Goal: Task Accomplishment & Management: Use online tool/utility

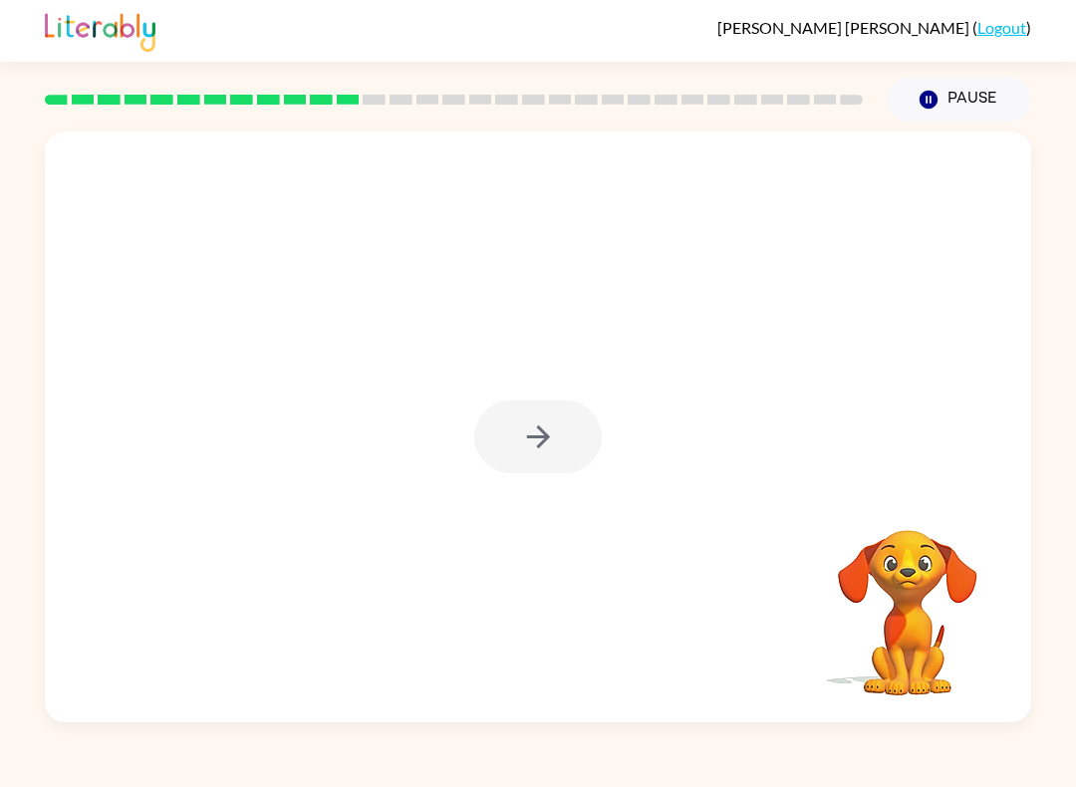
click at [537, 445] on div at bounding box center [538, 436] width 128 height 73
click at [537, 444] on div at bounding box center [538, 436] width 128 height 73
click at [533, 454] on div at bounding box center [538, 436] width 128 height 73
click at [526, 451] on div at bounding box center [538, 436] width 128 height 73
click at [577, 426] on div at bounding box center [538, 436] width 128 height 73
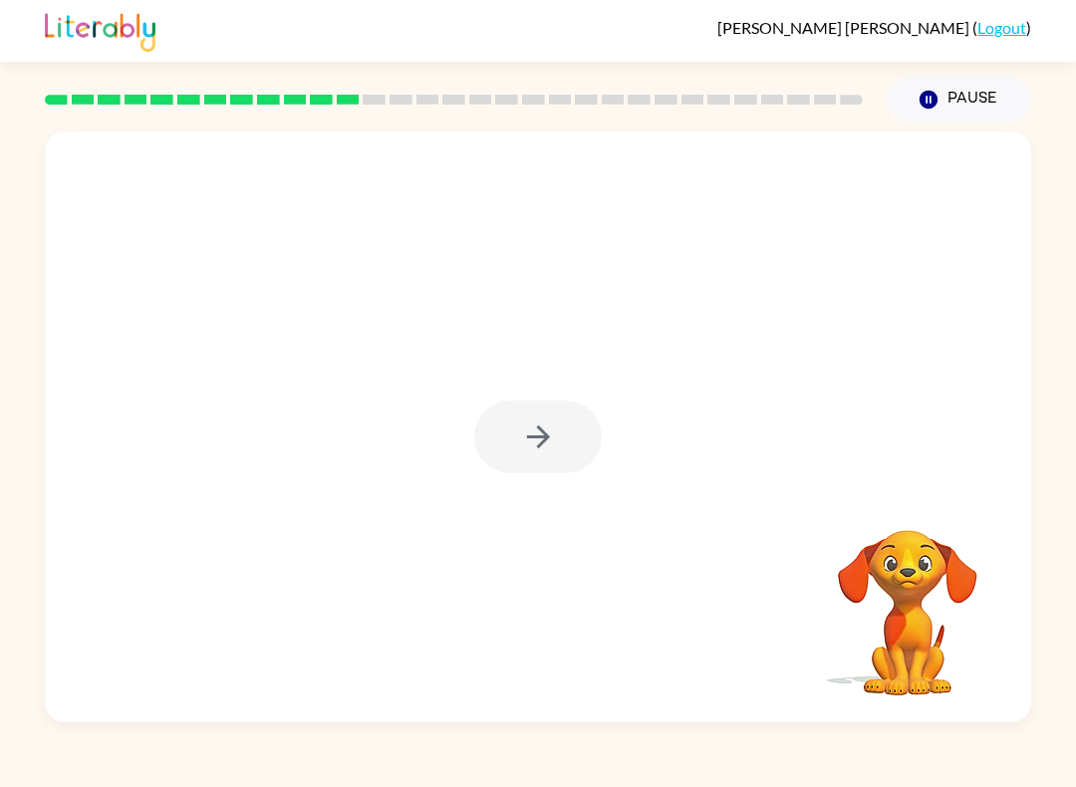
click at [556, 413] on div at bounding box center [538, 436] width 128 height 73
click at [555, 429] on icon "button" at bounding box center [538, 436] width 35 height 35
click at [538, 435] on div at bounding box center [538, 309] width 986 height 357
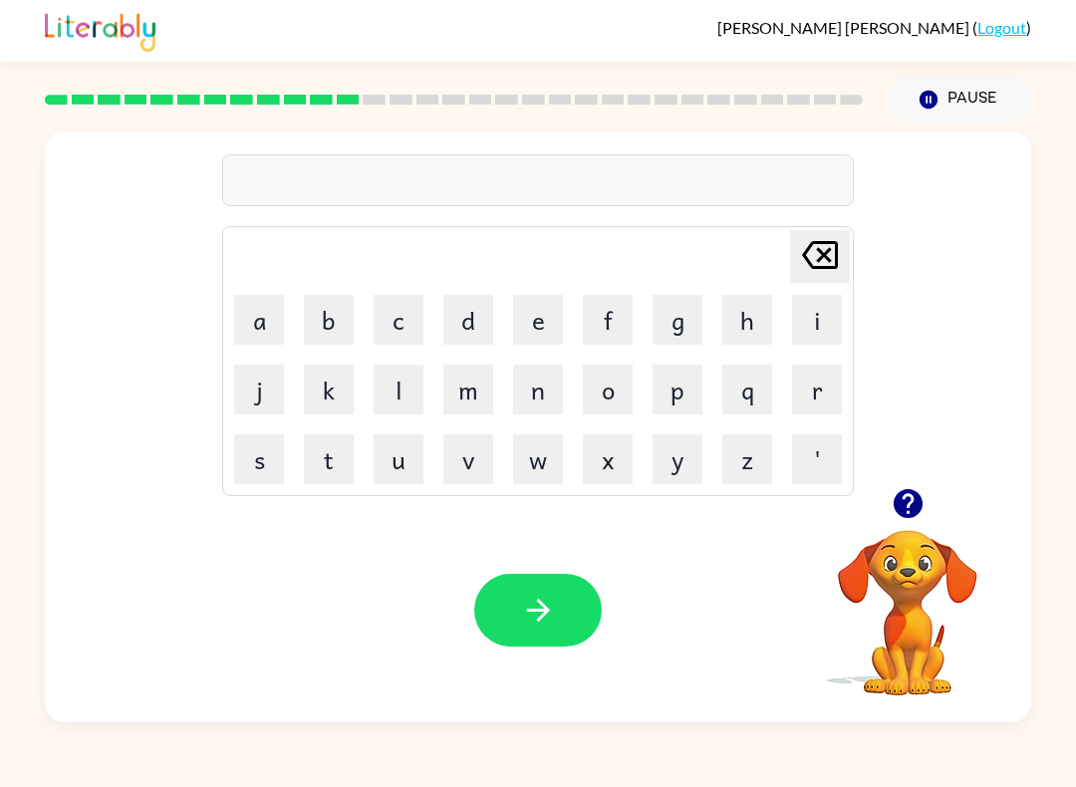
click at [916, 498] on icon "button" at bounding box center [907, 503] width 29 height 29
click at [534, 457] on button "w" at bounding box center [538, 459] width 50 height 50
click at [542, 311] on button "e" at bounding box center [538, 320] width 50 height 50
click at [413, 384] on button "l" at bounding box center [399, 390] width 50 height 50
click at [412, 383] on button "l" at bounding box center [399, 390] width 50 height 50
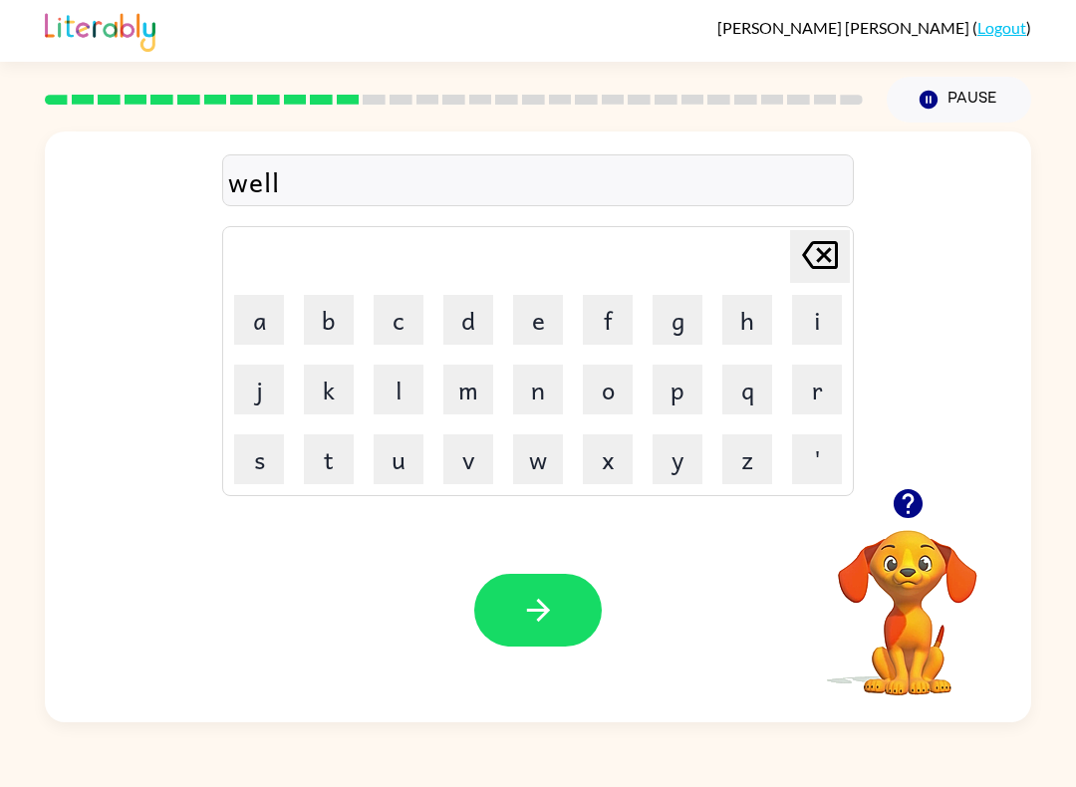
click at [352, 308] on button "b" at bounding box center [329, 320] width 50 height 50
click at [619, 374] on button "o" at bounding box center [608, 390] width 50 height 50
click at [544, 406] on button "n" at bounding box center [538, 390] width 50 height 50
click at [530, 305] on button "e" at bounding box center [538, 320] width 50 height 50
click at [555, 630] on button "button" at bounding box center [538, 610] width 128 height 73
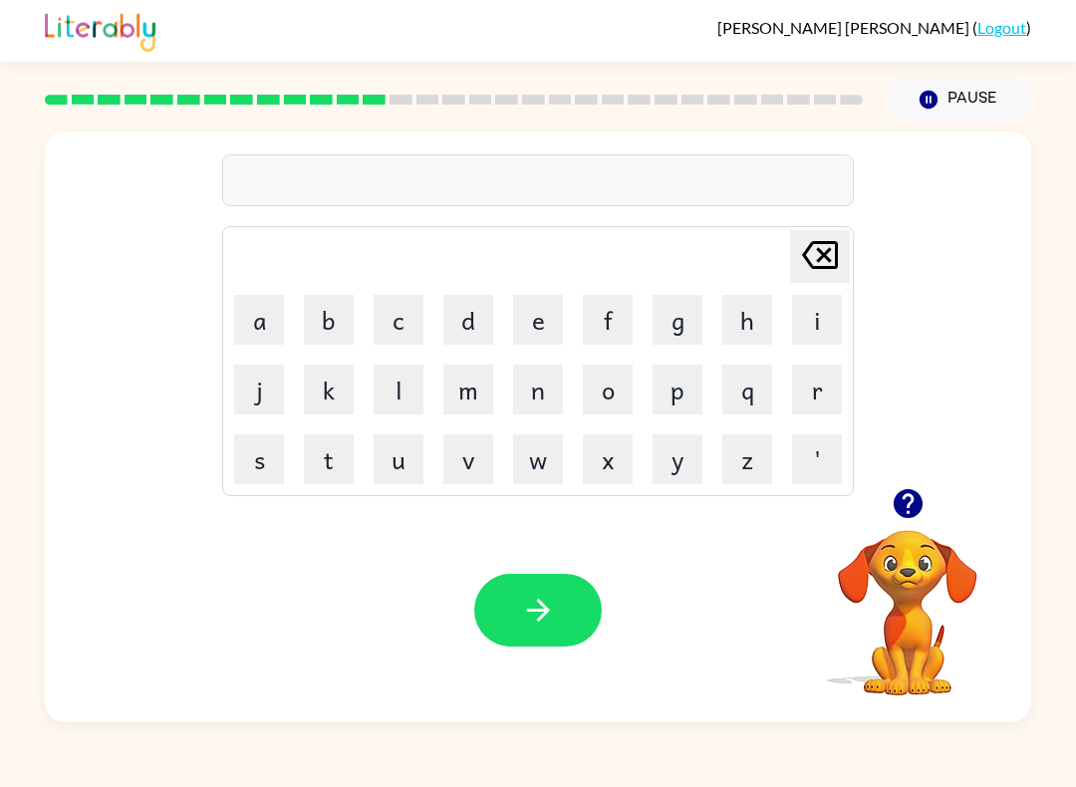
click at [608, 305] on button "f" at bounding box center [608, 320] width 50 height 50
click at [391, 383] on button "l" at bounding box center [399, 390] width 50 height 50
click at [885, 498] on button "button" at bounding box center [908, 503] width 51 height 51
click at [266, 335] on button "a" at bounding box center [259, 320] width 50 height 50
click at [536, 456] on button "w" at bounding box center [538, 459] width 50 height 50
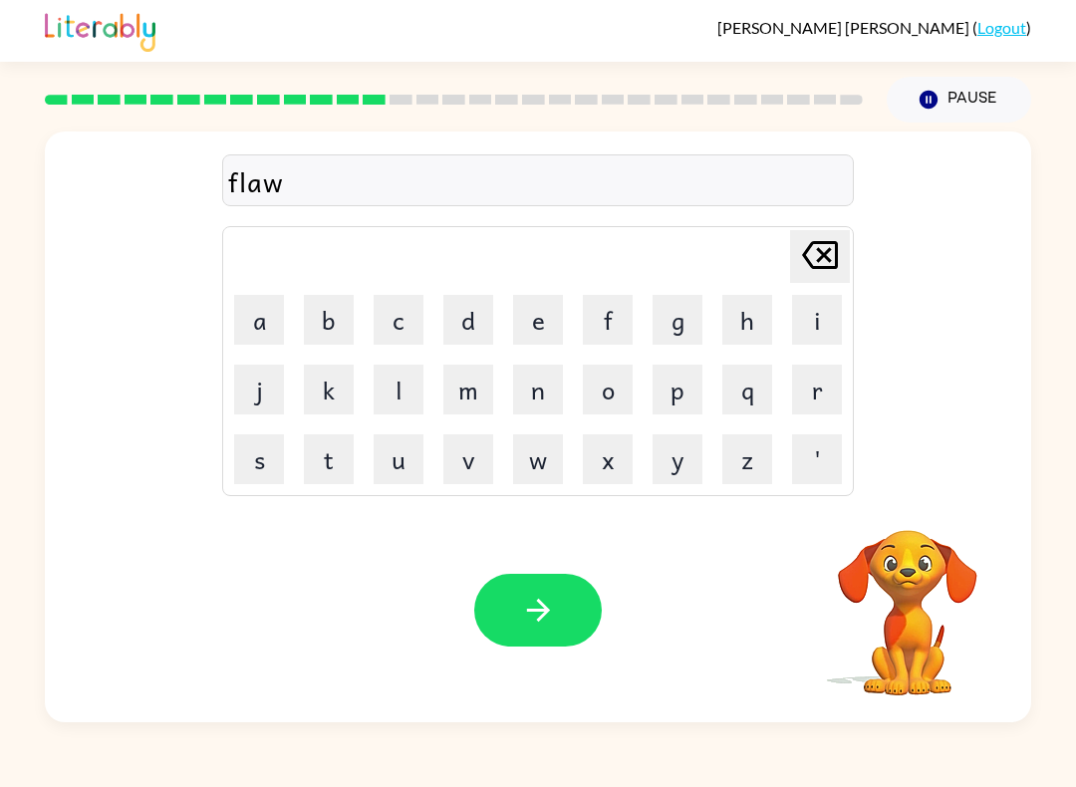
click at [410, 387] on button "l" at bounding box center [399, 390] width 50 height 50
click at [536, 312] on button "e" at bounding box center [538, 320] width 50 height 50
click at [265, 470] on button "s" at bounding box center [259, 459] width 50 height 50
click at [557, 645] on button "button" at bounding box center [538, 610] width 128 height 73
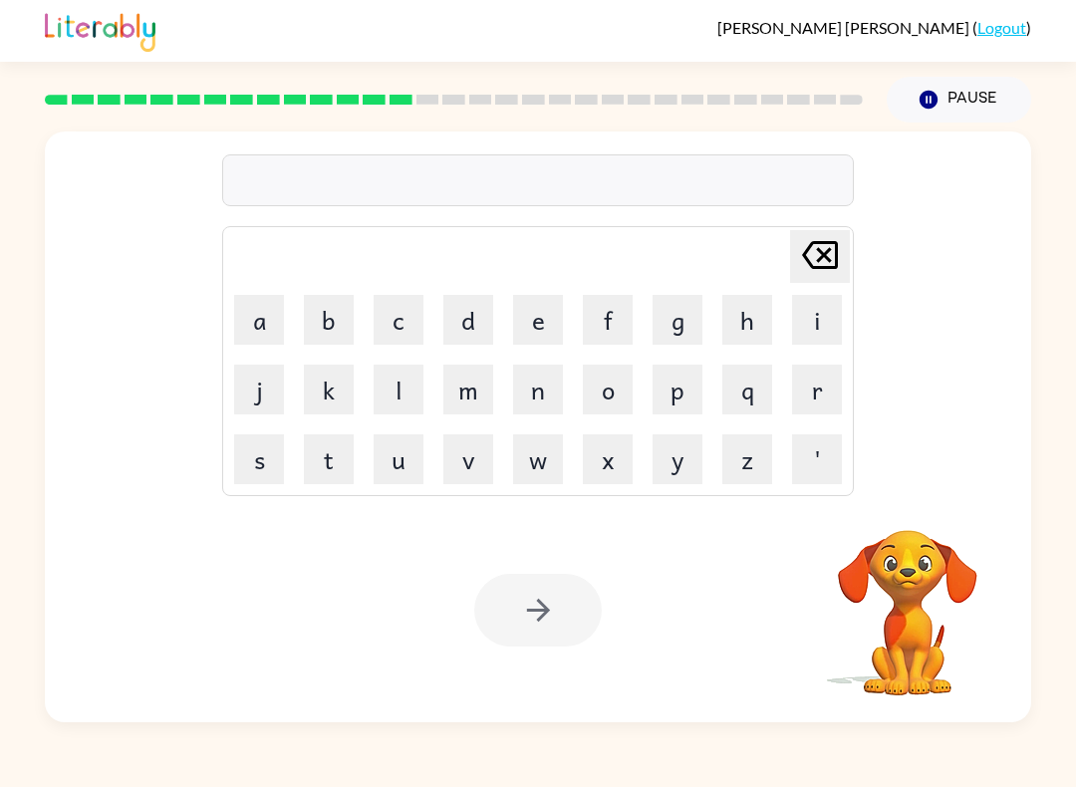
click at [277, 322] on button "a" at bounding box center [259, 320] width 50 height 50
click at [653, 402] on button "p" at bounding box center [678, 390] width 50 height 50
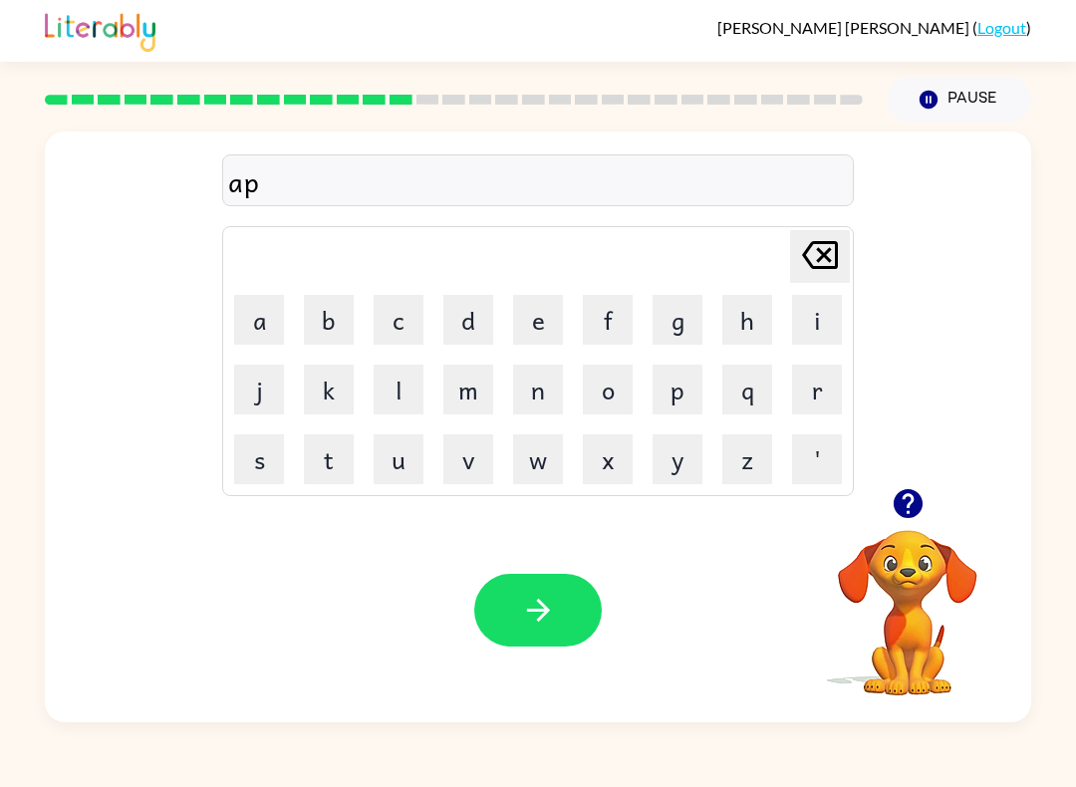
click at [818, 312] on button "i" at bounding box center [817, 320] width 50 height 50
click at [832, 254] on icon "[PERSON_NAME] last character input" at bounding box center [820, 255] width 48 height 48
click at [831, 253] on icon "[PERSON_NAME] last character input" at bounding box center [820, 255] width 48 height 48
click at [817, 311] on button "i" at bounding box center [817, 320] width 50 height 50
click at [692, 382] on button "p" at bounding box center [678, 390] width 50 height 50
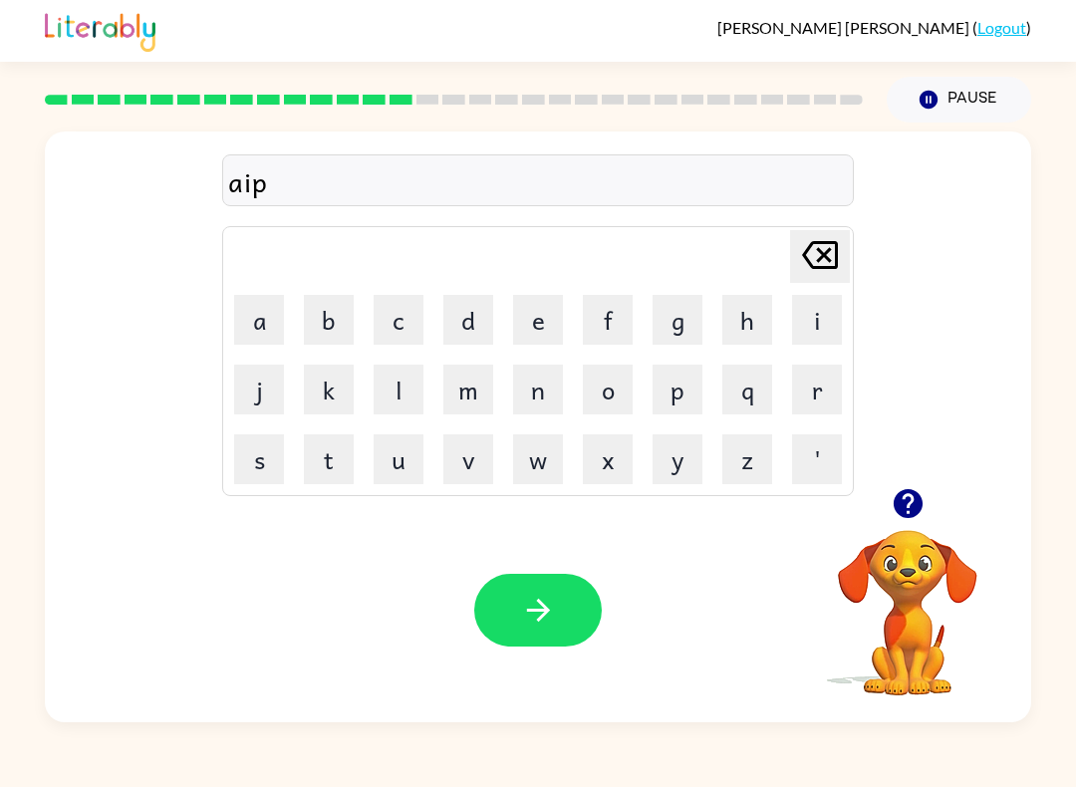
click at [796, 401] on button "r" at bounding box center [817, 390] width 50 height 50
click at [554, 312] on button "e" at bounding box center [538, 320] width 50 height 50
click at [271, 331] on button "a" at bounding box center [259, 320] width 50 height 50
click at [543, 383] on button "n" at bounding box center [538, 390] width 50 height 50
click at [832, 255] on icon "[PERSON_NAME] last character input" at bounding box center [820, 255] width 48 height 48
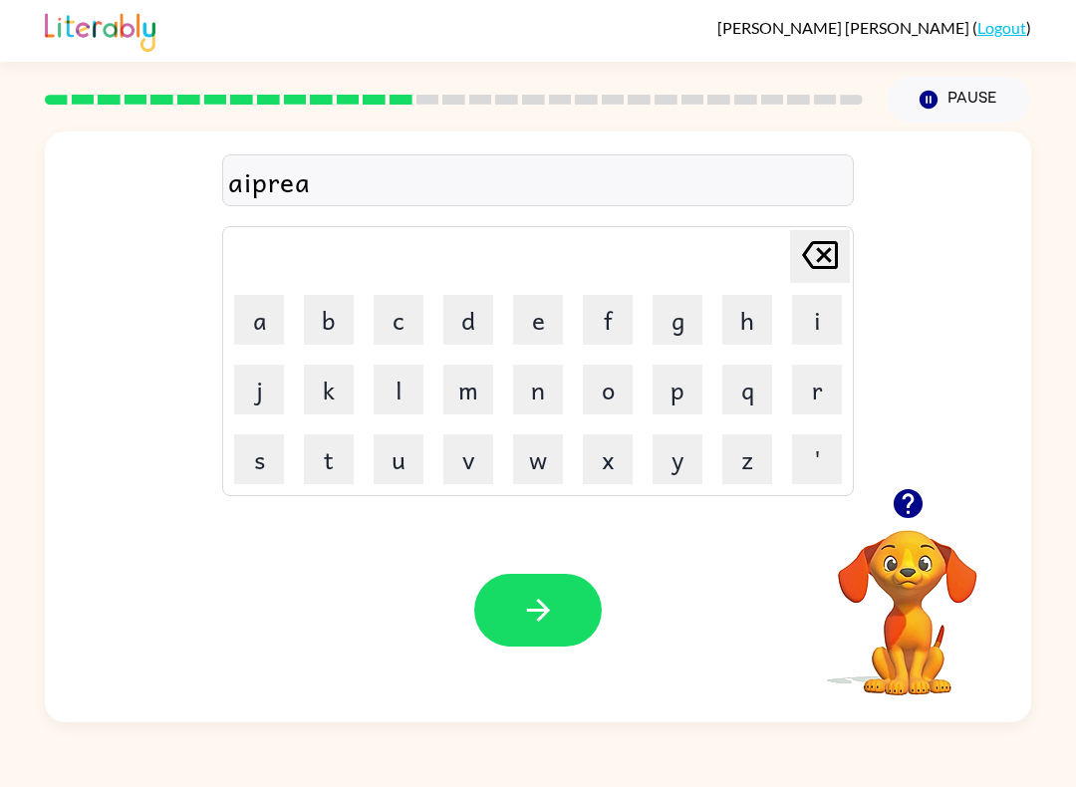
click at [821, 258] on icon at bounding box center [820, 255] width 36 height 28
click at [820, 258] on icon at bounding box center [820, 255] width 36 height 28
click at [818, 261] on icon at bounding box center [820, 255] width 36 height 28
click at [817, 260] on icon "[PERSON_NAME] last character input" at bounding box center [820, 255] width 48 height 48
click at [818, 265] on icon "[PERSON_NAME] last character input" at bounding box center [820, 255] width 48 height 48
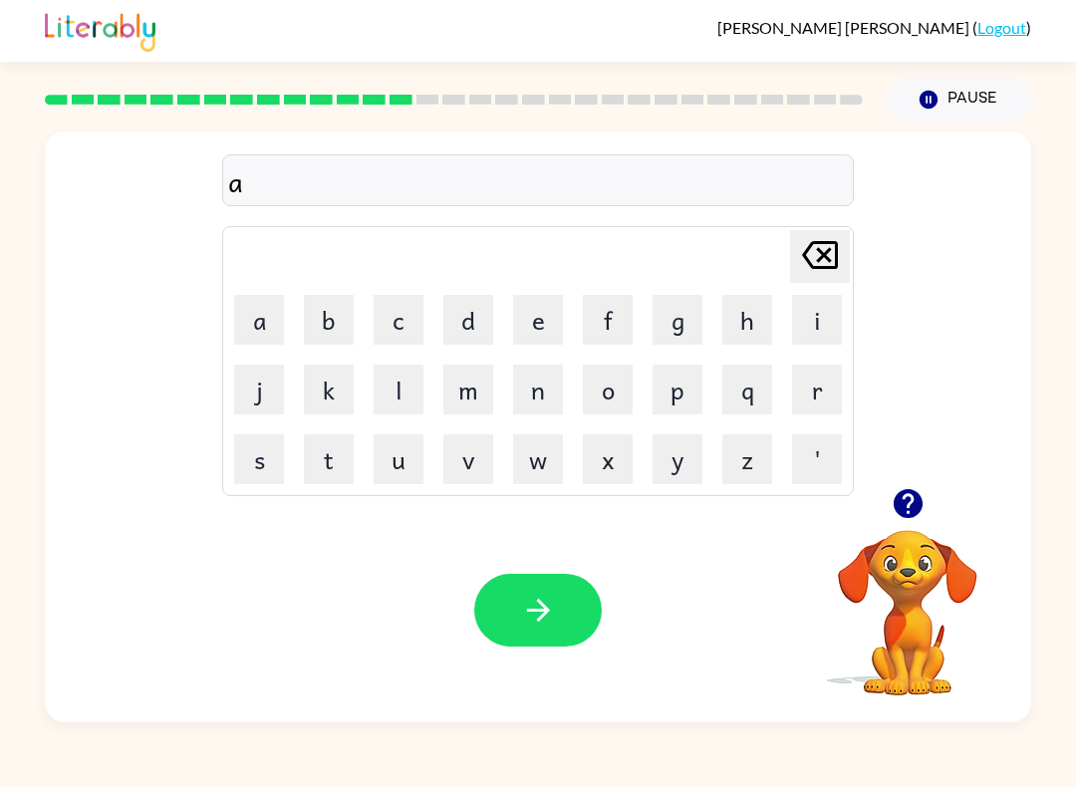
click at [806, 319] on button "i" at bounding box center [817, 320] width 50 height 50
click at [683, 394] on button "p" at bounding box center [678, 390] width 50 height 50
click at [823, 374] on button "r" at bounding box center [817, 390] width 50 height 50
click at [815, 301] on button "i" at bounding box center [817, 320] width 50 height 50
click at [825, 237] on icon "[PERSON_NAME] last character input" at bounding box center [820, 255] width 48 height 48
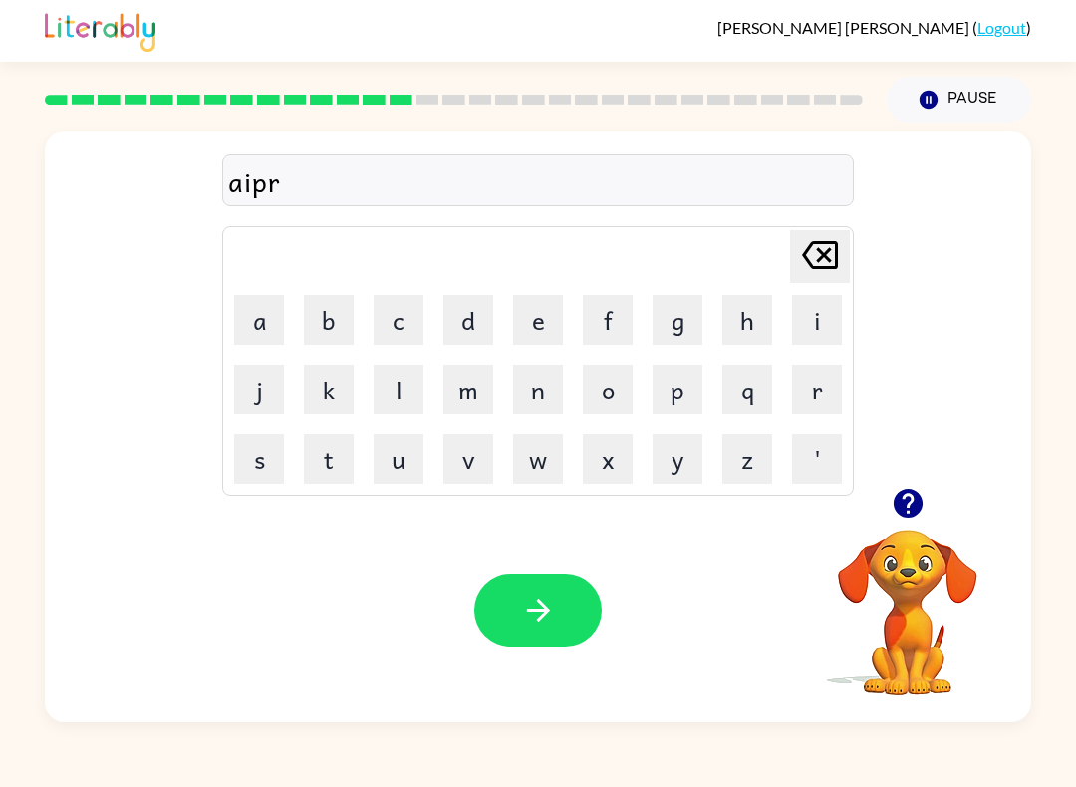
click at [541, 340] on button "e" at bounding box center [538, 320] width 50 height 50
click at [260, 318] on button "a" at bounding box center [259, 320] width 50 height 50
click at [547, 375] on button "n" at bounding box center [538, 390] width 50 height 50
click at [540, 628] on icon "button" at bounding box center [538, 610] width 35 height 35
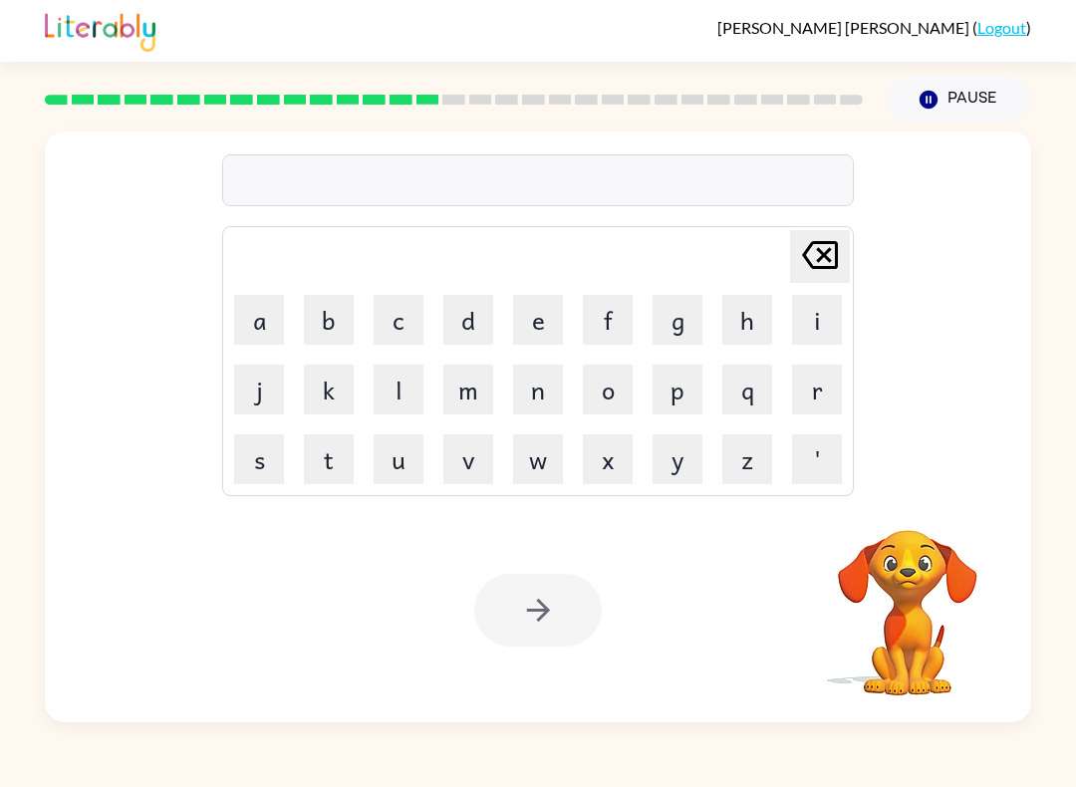
click at [678, 392] on button "p" at bounding box center [678, 390] width 50 height 50
click at [607, 402] on button "o" at bounding box center [608, 390] width 50 height 50
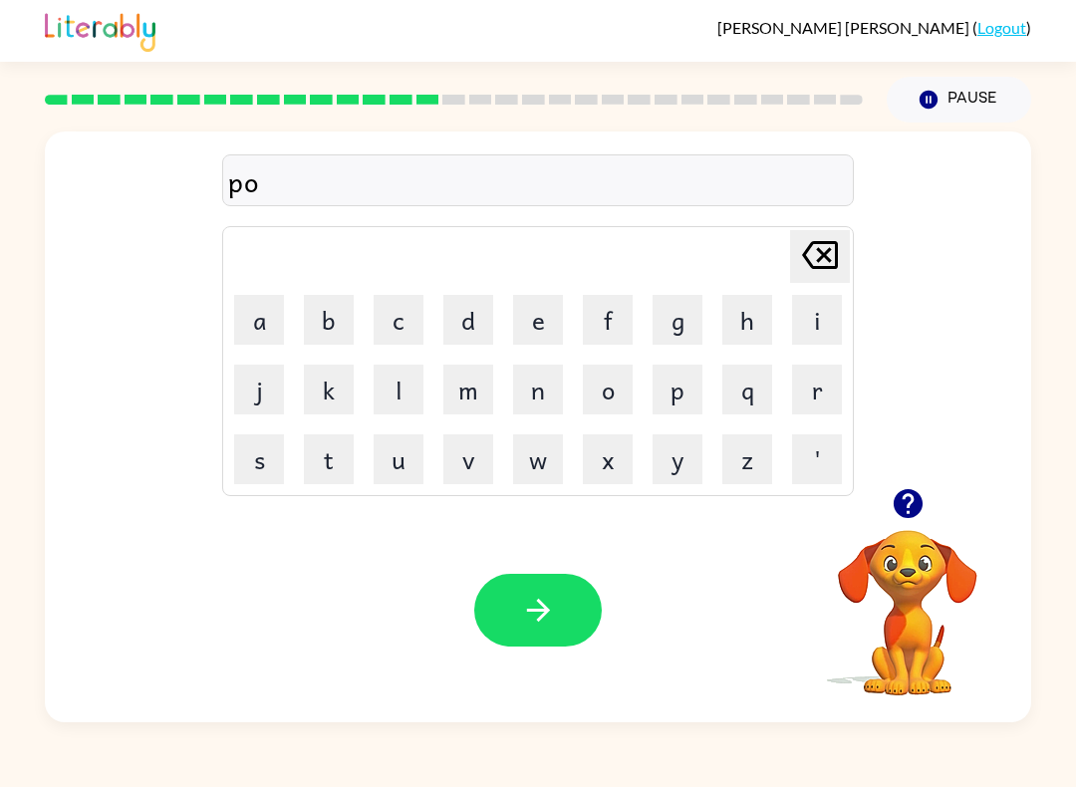
click at [815, 375] on button "r" at bounding box center [817, 390] width 50 height 50
click at [393, 323] on button "c" at bounding box center [399, 320] width 50 height 50
click at [751, 342] on button "h" at bounding box center [747, 320] width 50 height 50
click at [557, 611] on button "button" at bounding box center [538, 610] width 128 height 73
click at [537, 447] on button "w" at bounding box center [538, 459] width 50 height 50
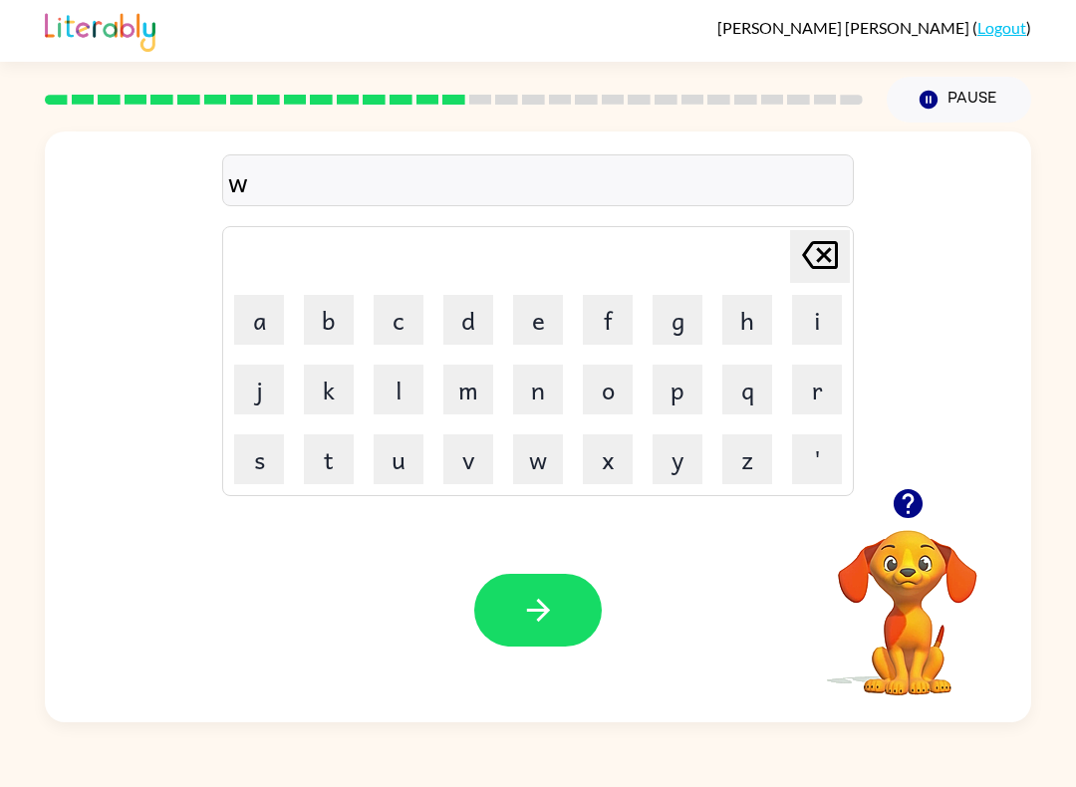
click at [271, 326] on button "a" at bounding box center [259, 320] width 50 height 50
click at [674, 318] on button "g" at bounding box center [678, 320] width 50 height 50
click at [580, 620] on button "button" at bounding box center [538, 610] width 128 height 73
click at [466, 330] on button "d" at bounding box center [468, 320] width 50 height 50
click at [814, 388] on button "r" at bounding box center [817, 390] width 50 height 50
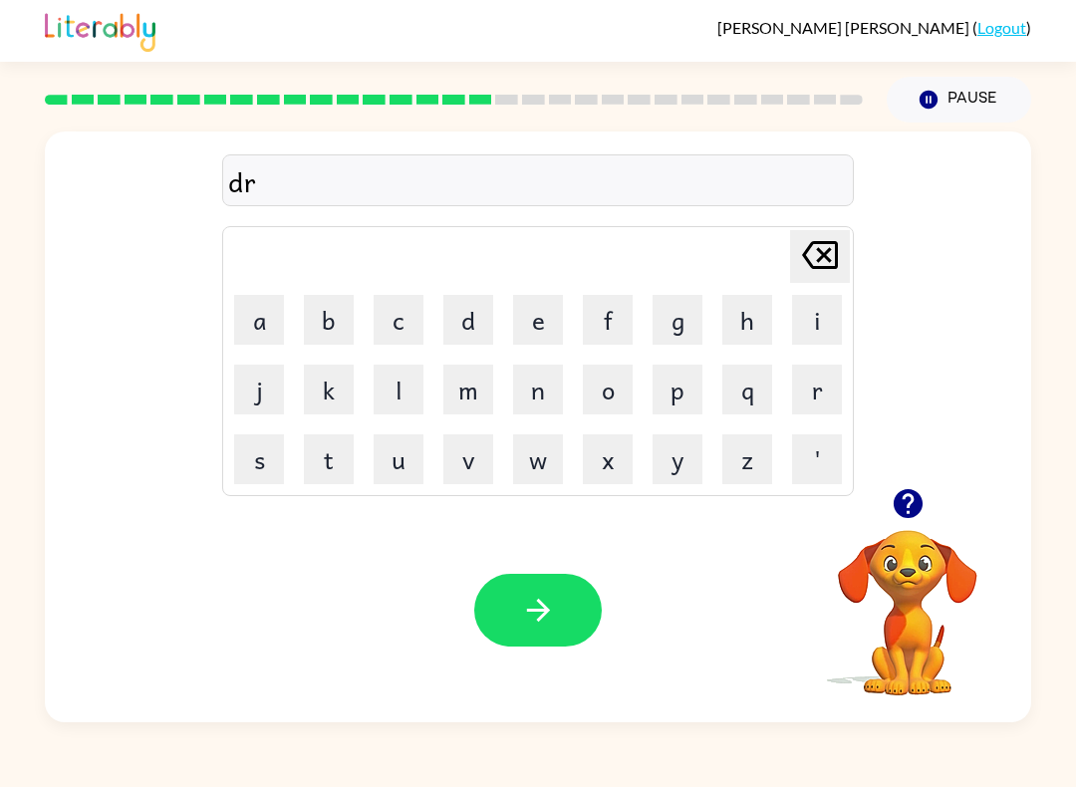
click at [409, 460] on button "u" at bounding box center [399, 459] width 50 height 50
click at [465, 396] on button "m" at bounding box center [468, 390] width 50 height 50
click at [533, 328] on button "e" at bounding box center [538, 320] width 50 height 50
click at [813, 388] on button "r" at bounding box center [817, 390] width 50 height 50
click at [547, 617] on icon "button" at bounding box center [538, 610] width 35 height 35
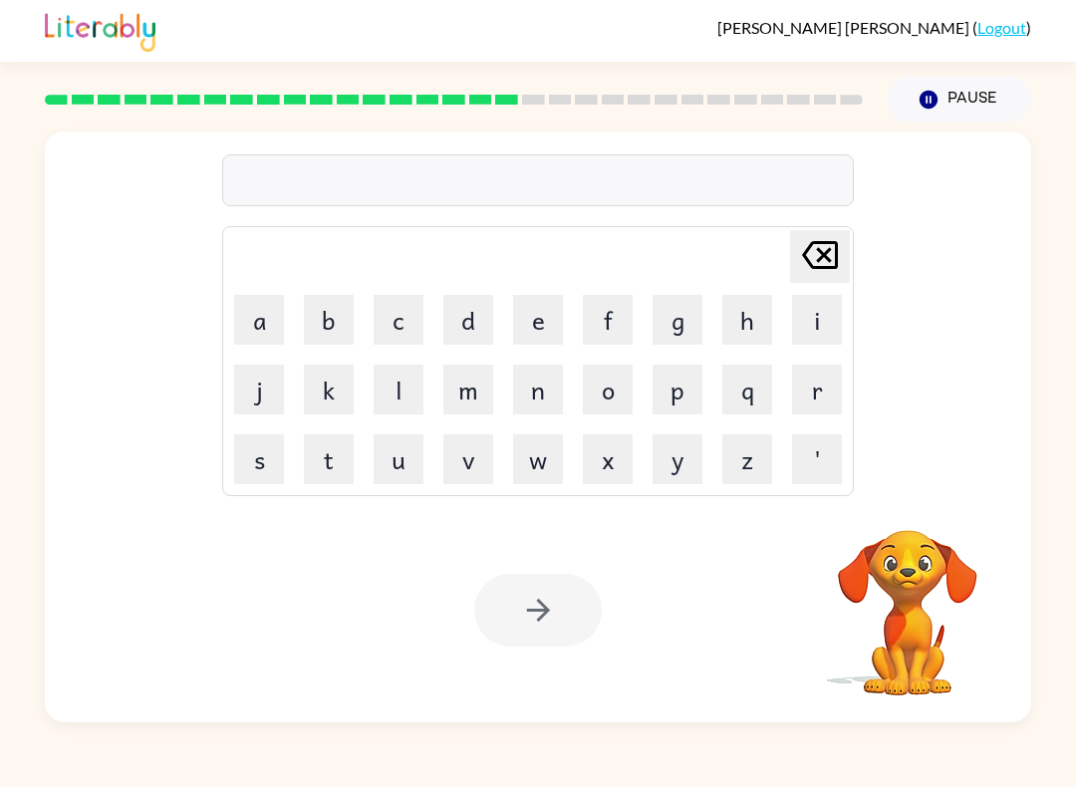
click at [615, 324] on button "f" at bounding box center [608, 320] width 50 height 50
click at [257, 310] on button "a" at bounding box center [259, 320] width 50 height 50
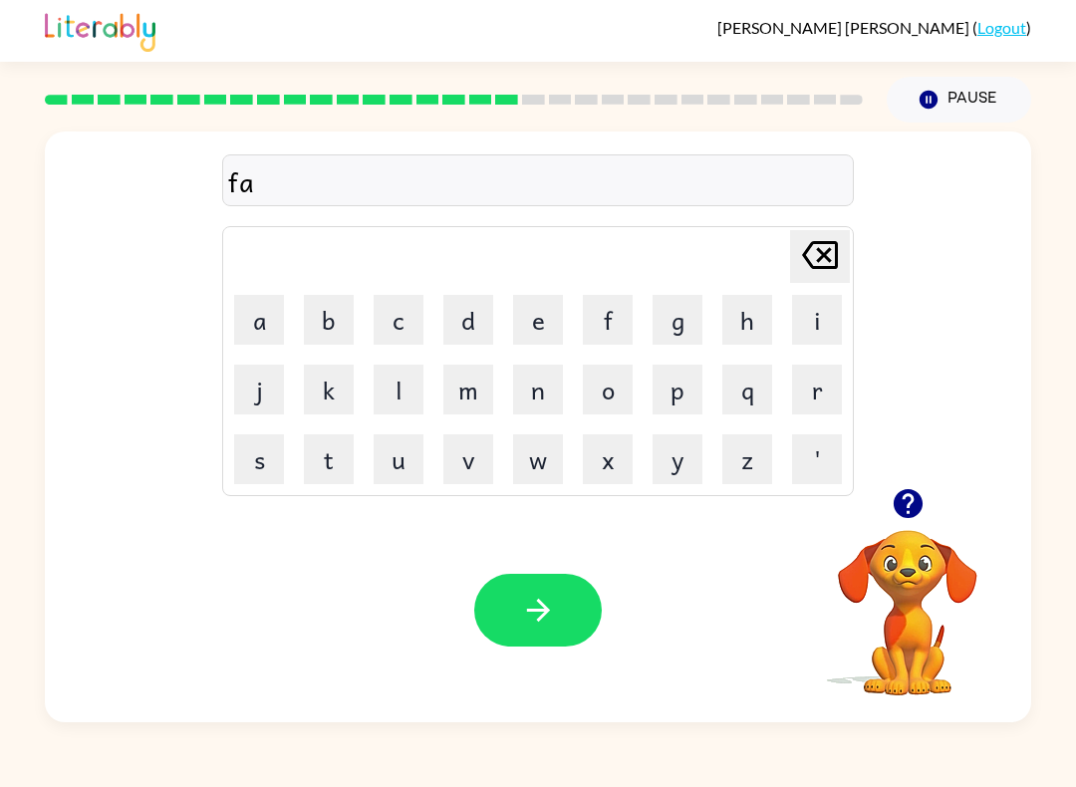
click at [477, 390] on button "m" at bounding box center [468, 390] width 50 height 50
click at [816, 317] on button "i" at bounding box center [817, 320] width 50 height 50
click at [412, 384] on button "l" at bounding box center [399, 390] width 50 height 50
click at [664, 460] on button "y" at bounding box center [678, 459] width 50 height 50
click at [549, 613] on icon "button" at bounding box center [538, 610] width 35 height 35
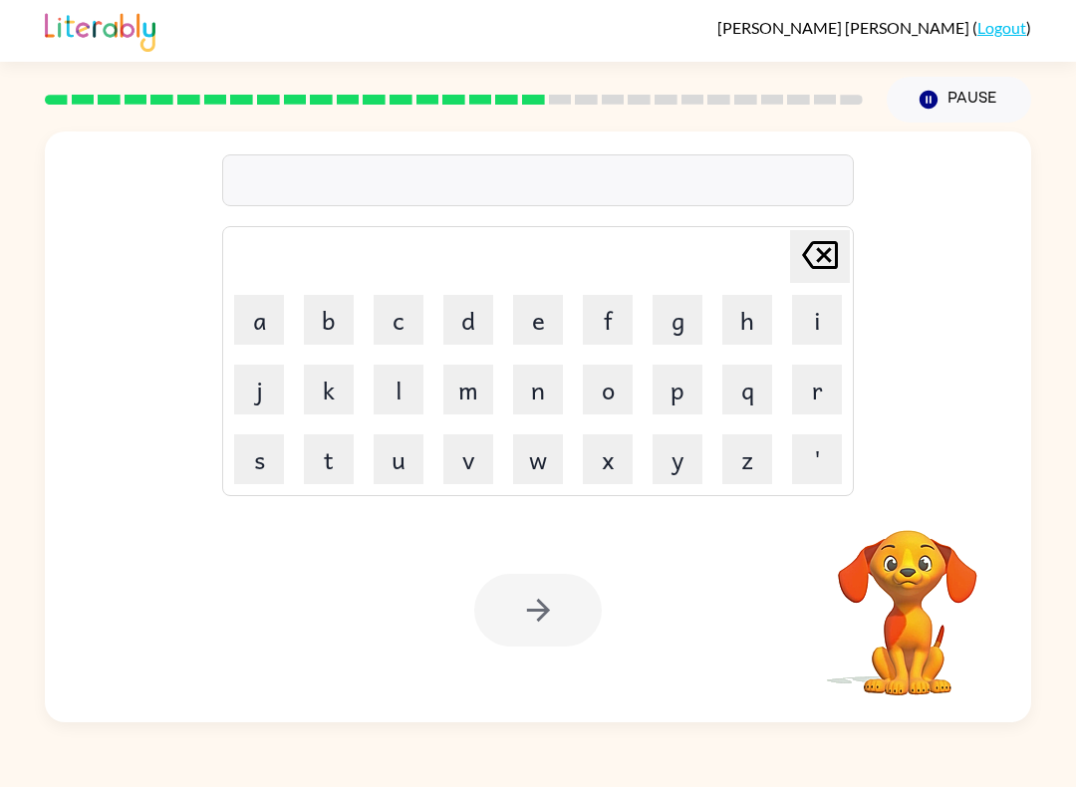
click at [256, 464] on button "s" at bounding box center [259, 459] width 50 height 50
click at [264, 467] on button "s" at bounding box center [259, 459] width 50 height 50
click at [834, 247] on icon "[PERSON_NAME] last character input" at bounding box center [820, 255] width 48 height 48
click at [823, 259] on icon "[PERSON_NAME] last character input" at bounding box center [820, 255] width 48 height 48
click at [479, 324] on button "d" at bounding box center [468, 320] width 50 height 50
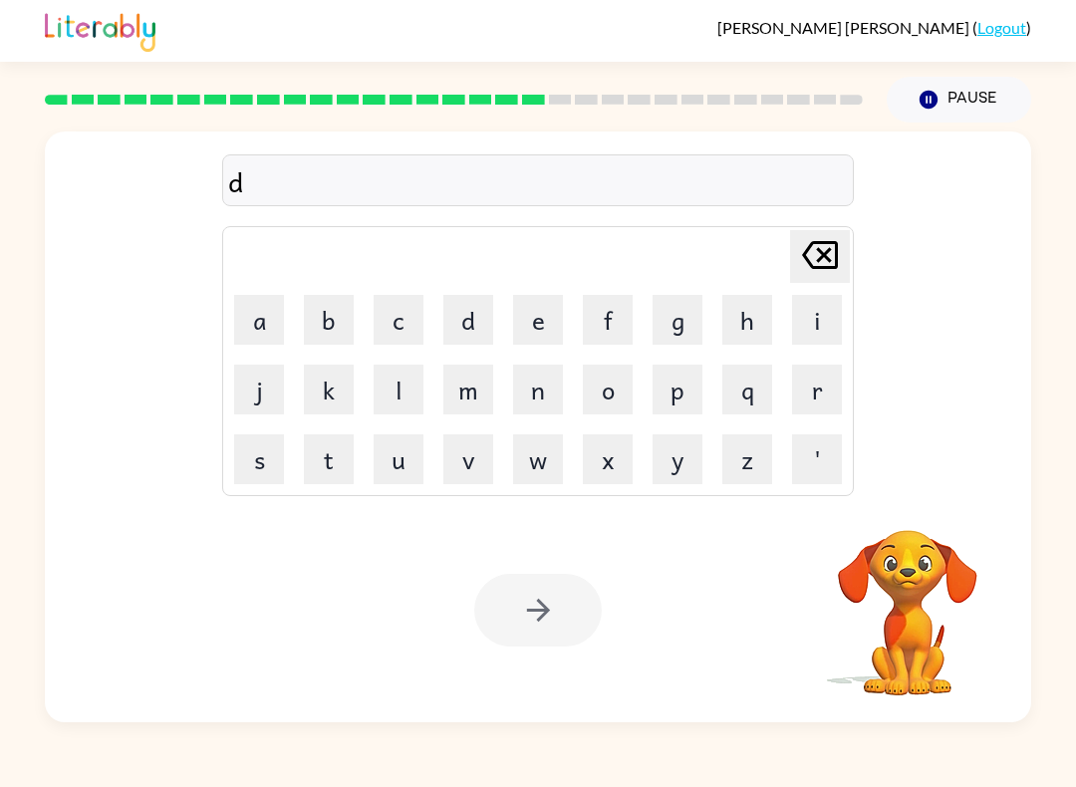
click at [540, 315] on button "e" at bounding box center [538, 320] width 50 height 50
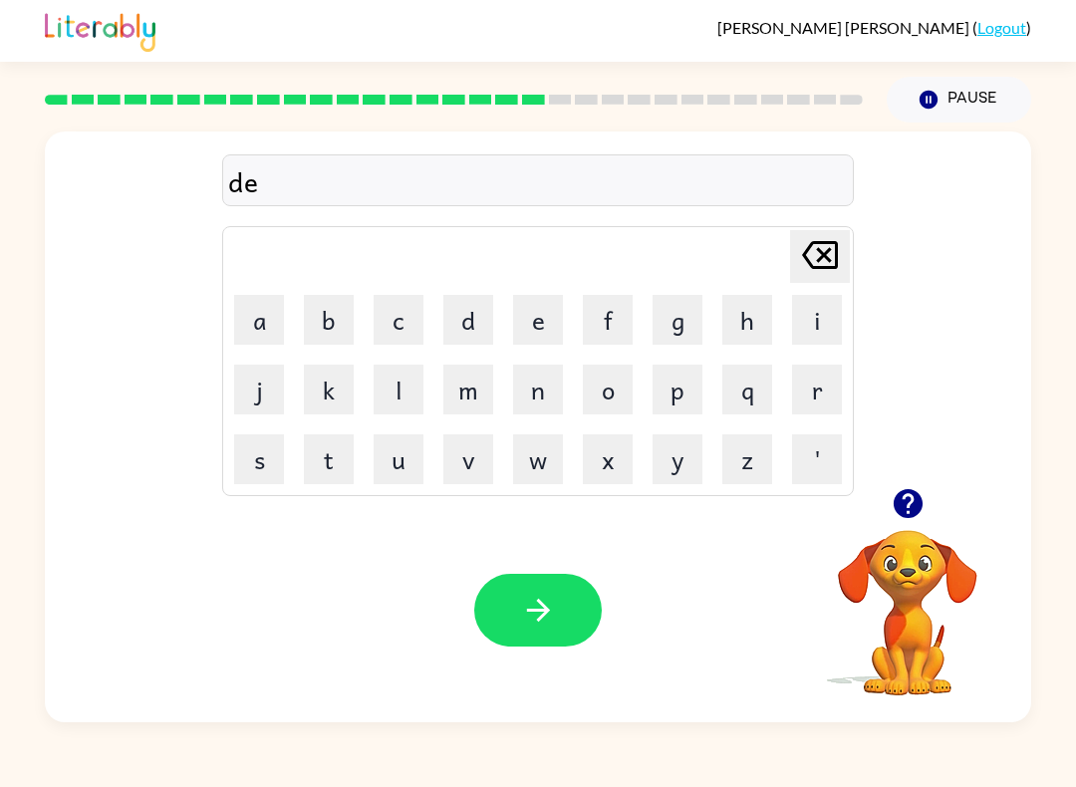
click at [383, 335] on button "c" at bounding box center [399, 320] width 50 height 50
click at [271, 322] on button "a" at bounding box center [259, 320] width 50 height 50
click at [680, 467] on button "y" at bounding box center [678, 459] width 50 height 50
click at [571, 646] on button "button" at bounding box center [538, 610] width 128 height 73
click at [688, 312] on button "g" at bounding box center [678, 320] width 50 height 50
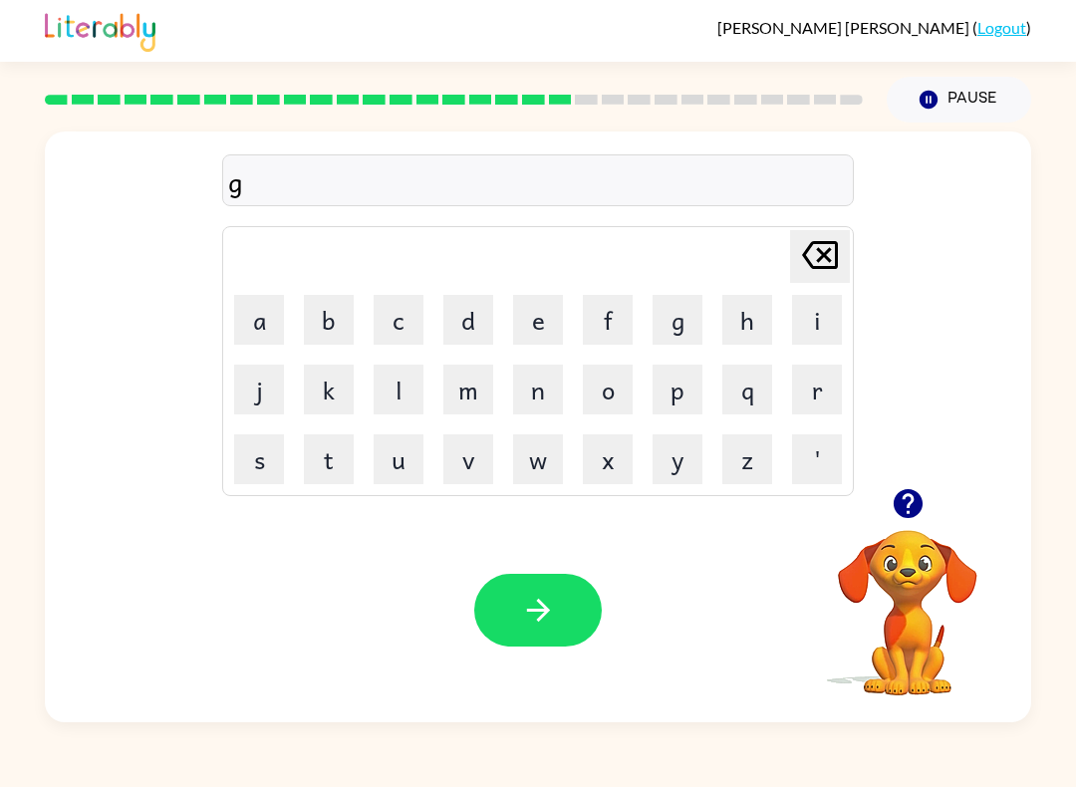
click at [278, 315] on button "a" at bounding box center [259, 320] width 50 height 50
click at [471, 304] on button "d" at bounding box center [468, 320] width 50 height 50
click at [561, 324] on button "e" at bounding box center [538, 320] width 50 height 50
click at [826, 391] on button "r" at bounding box center [817, 390] width 50 height 50
click at [547, 316] on button "e" at bounding box center [538, 320] width 50 height 50
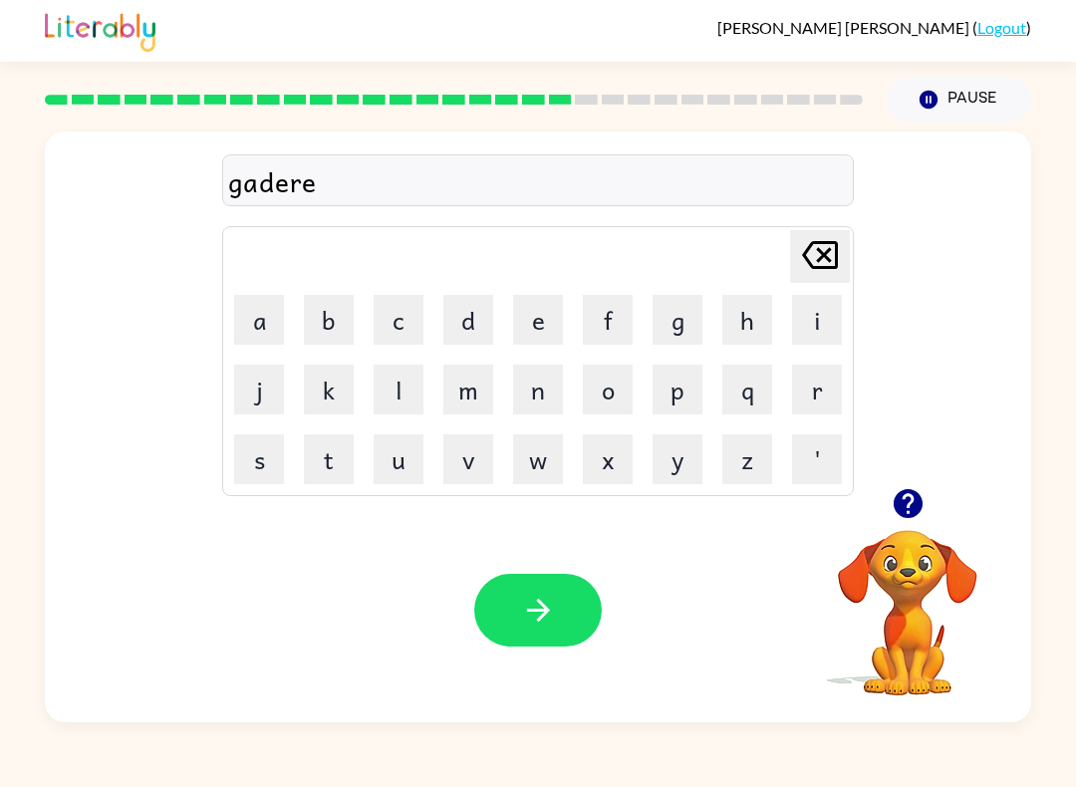
click at [474, 311] on button "d" at bounding box center [468, 320] width 50 height 50
click at [898, 536] on video "Your browser must support playing .mp4 files to use Literably. Please try using…" at bounding box center [907, 598] width 199 height 199
click at [912, 513] on icon "button" at bounding box center [907, 503] width 29 height 29
click at [556, 643] on button "button" at bounding box center [538, 610] width 128 height 73
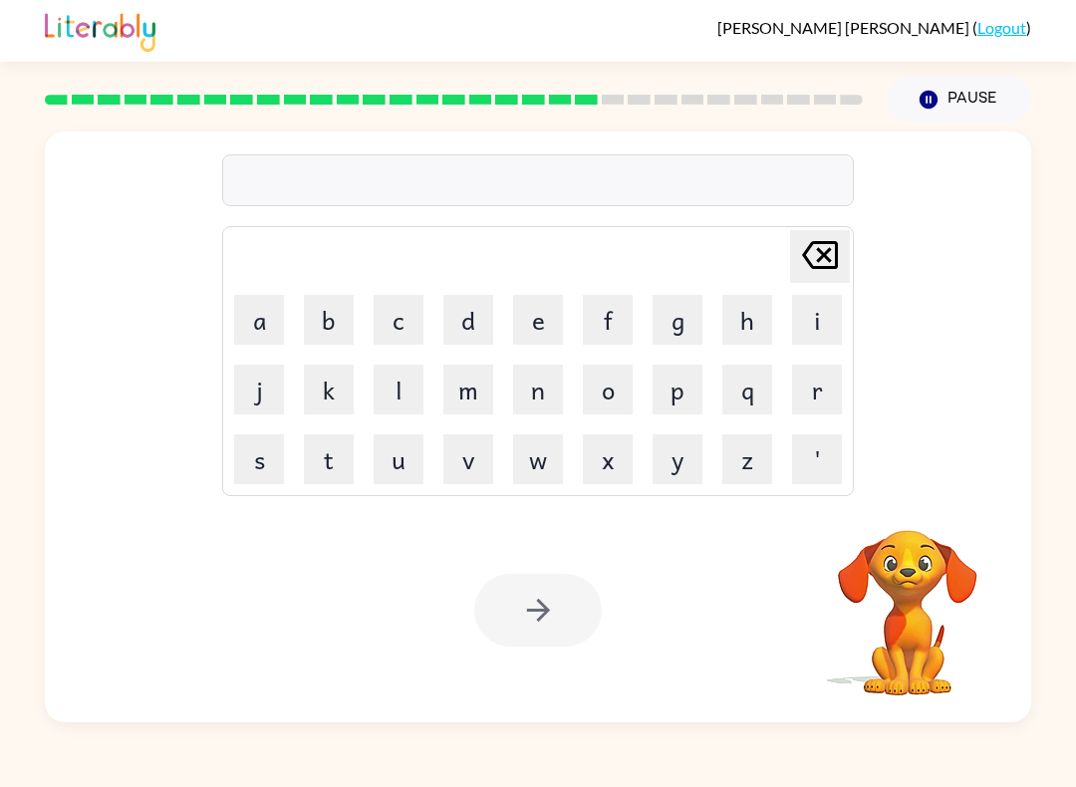
click at [664, 408] on button "p" at bounding box center [678, 390] width 50 height 50
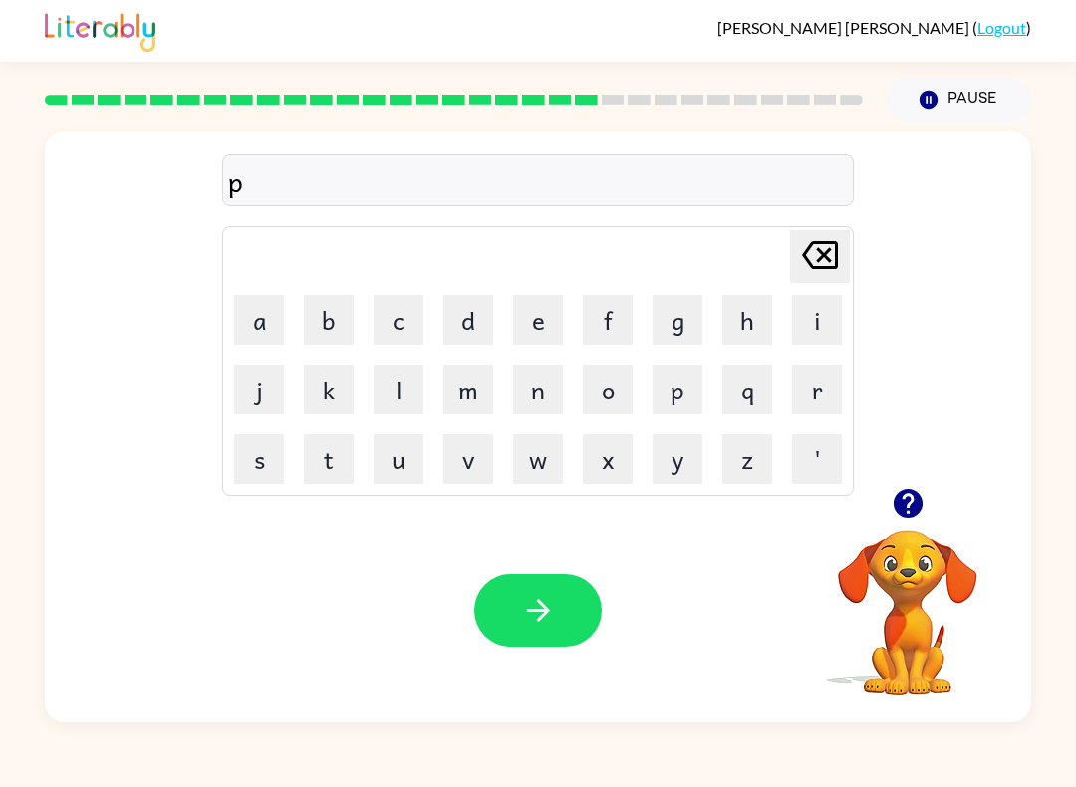
click at [833, 378] on button "r" at bounding box center [817, 390] width 50 height 50
click at [680, 460] on button "y" at bounding box center [678, 459] width 50 height 50
click at [263, 464] on button "s" at bounding box center [259, 459] width 50 height 50
click at [814, 310] on button "i" at bounding box center [817, 320] width 50 height 50
click at [260, 453] on button "s" at bounding box center [259, 459] width 50 height 50
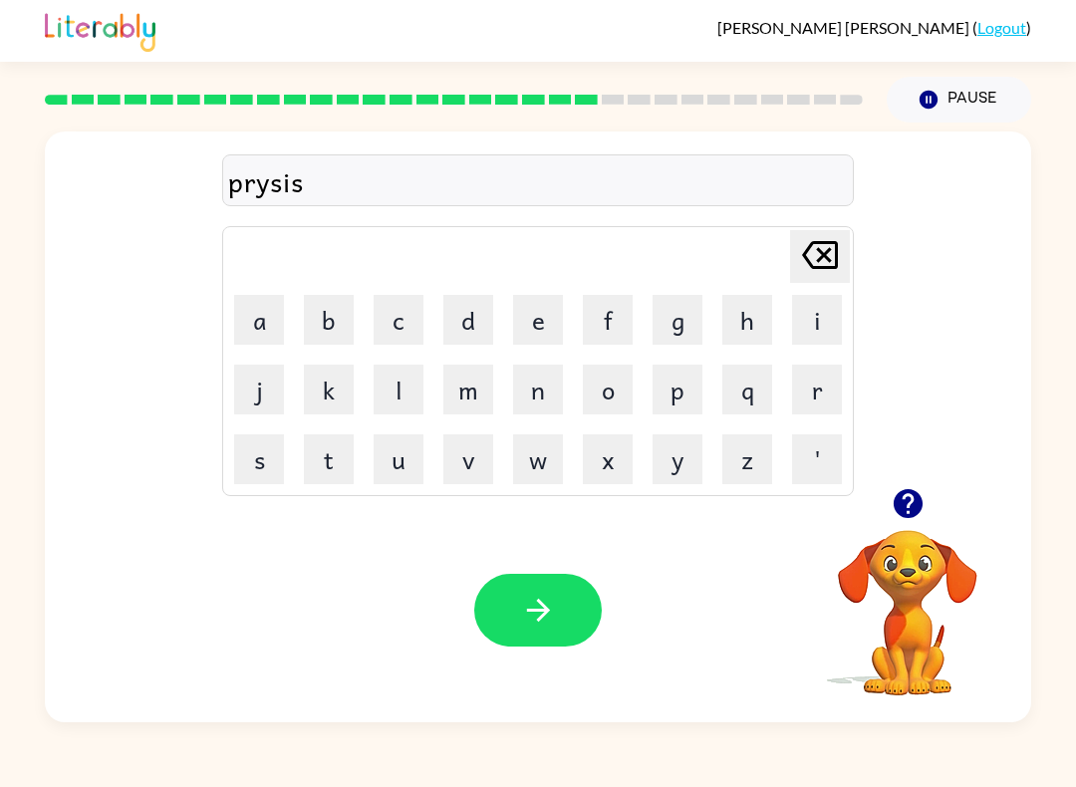
click at [412, 399] on button "l" at bounding box center [399, 390] width 50 height 50
click at [674, 451] on button "y" at bounding box center [678, 459] width 50 height 50
click at [914, 518] on icon "button" at bounding box center [908, 503] width 35 height 35
click at [537, 628] on icon "button" at bounding box center [538, 610] width 35 height 35
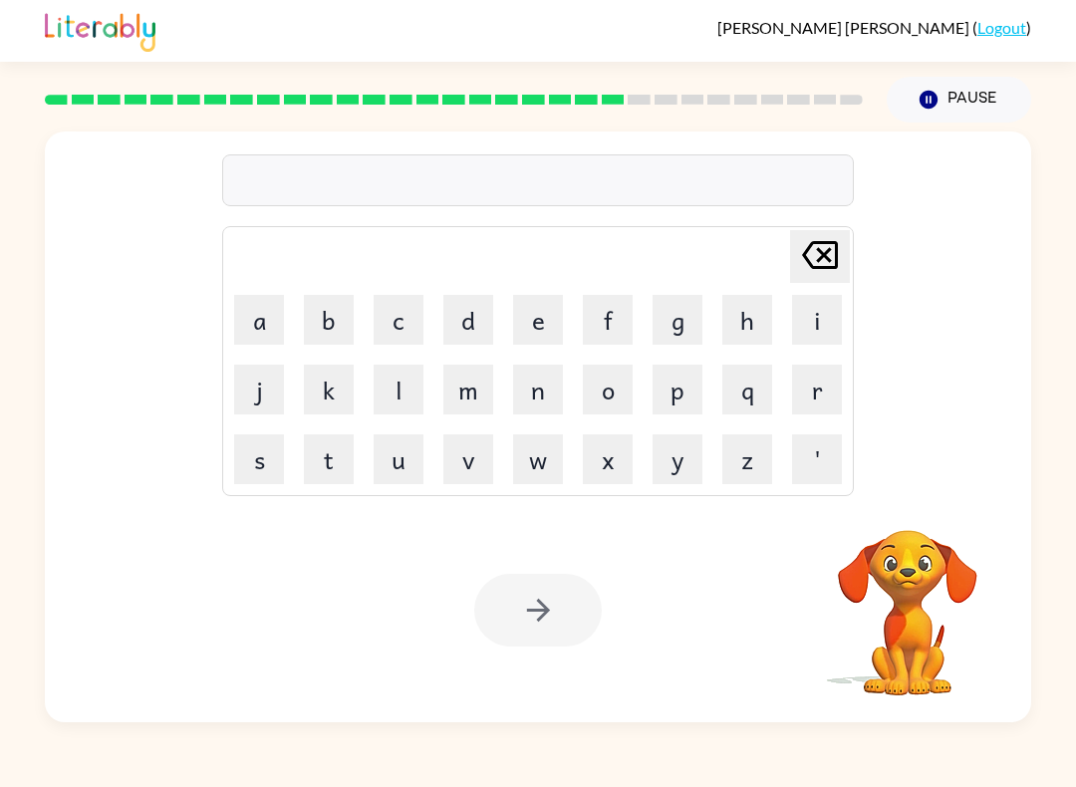
click at [281, 447] on button "s" at bounding box center [259, 459] width 50 height 50
click at [346, 471] on button "t" at bounding box center [329, 459] width 50 height 50
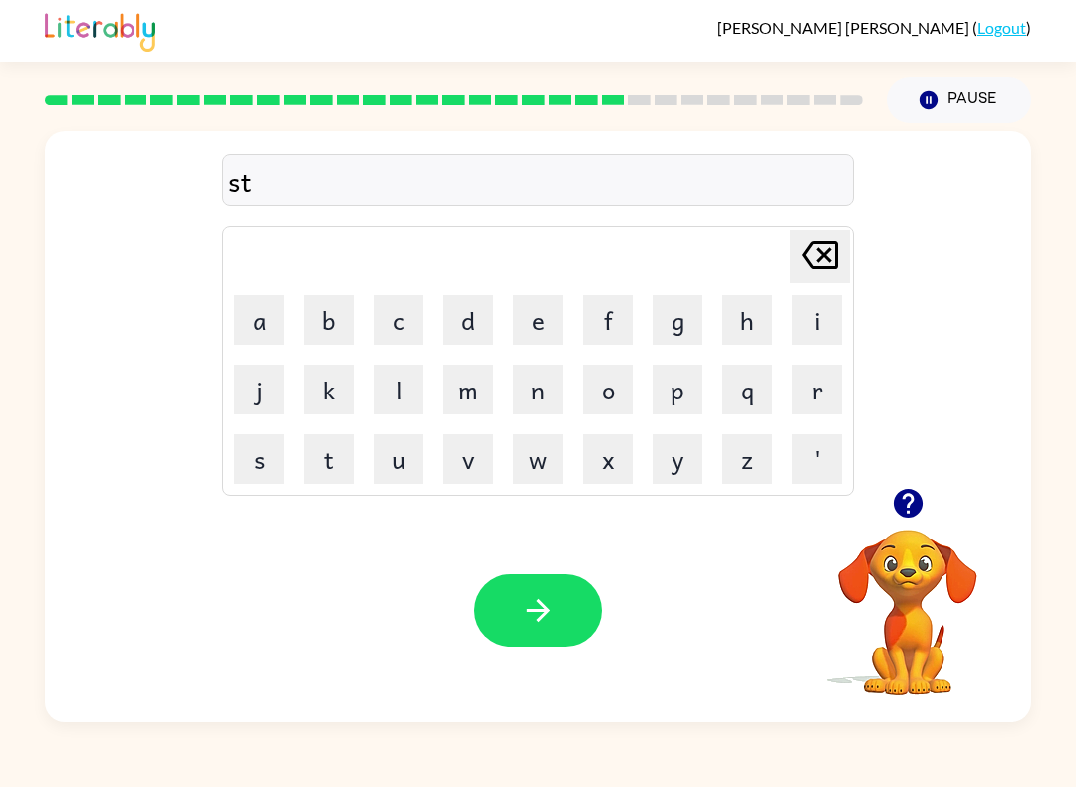
click at [823, 385] on button "r" at bounding box center [817, 390] width 50 height 50
click at [540, 311] on button "e" at bounding box center [538, 320] width 50 height 50
click at [540, 310] on button "e" at bounding box center [538, 320] width 50 height 50
click at [327, 480] on button "t" at bounding box center [329, 459] width 50 height 50
click at [416, 318] on button "c" at bounding box center [399, 320] width 50 height 50
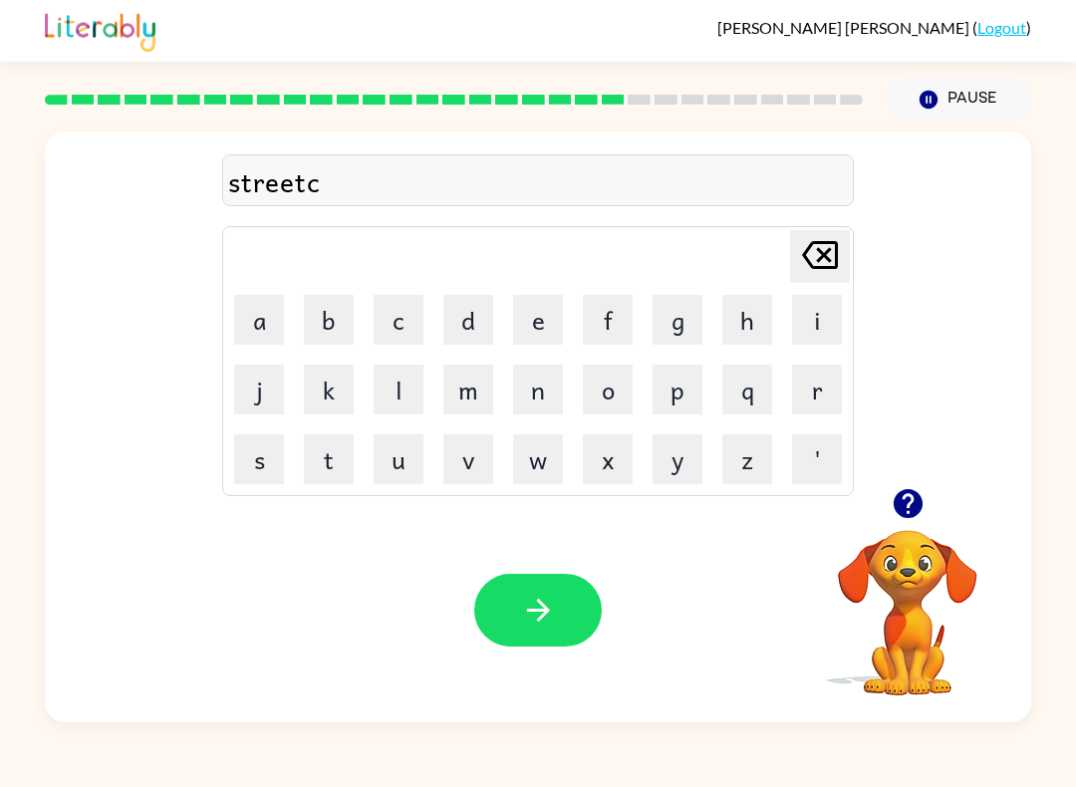
click at [282, 307] on button "a" at bounding box center [259, 320] width 50 height 50
click at [819, 394] on button "r" at bounding box center [817, 390] width 50 height 50
click at [537, 606] on icon "button" at bounding box center [538, 610] width 35 height 35
click at [681, 319] on button "g" at bounding box center [678, 320] width 50 height 50
click at [818, 308] on button "i" at bounding box center [817, 320] width 50 height 50
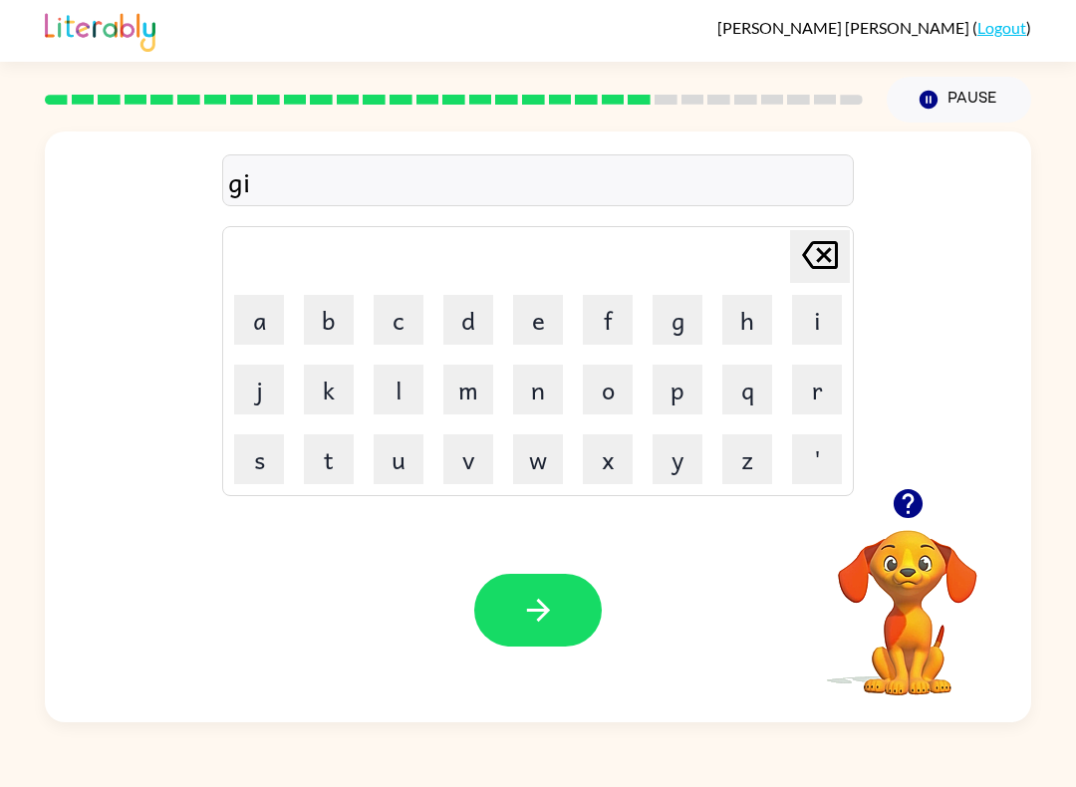
click at [546, 394] on button "n" at bounding box center [538, 390] width 50 height 50
click at [672, 333] on button "g" at bounding box center [678, 320] width 50 height 50
click at [533, 326] on button "e" at bounding box center [538, 320] width 50 height 50
click at [814, 391] on button "r" at bounding box center [817, 390] width 50 height 50
click at [556, 616] on button "button" at bounding box center [538, 610] width 128 height 73
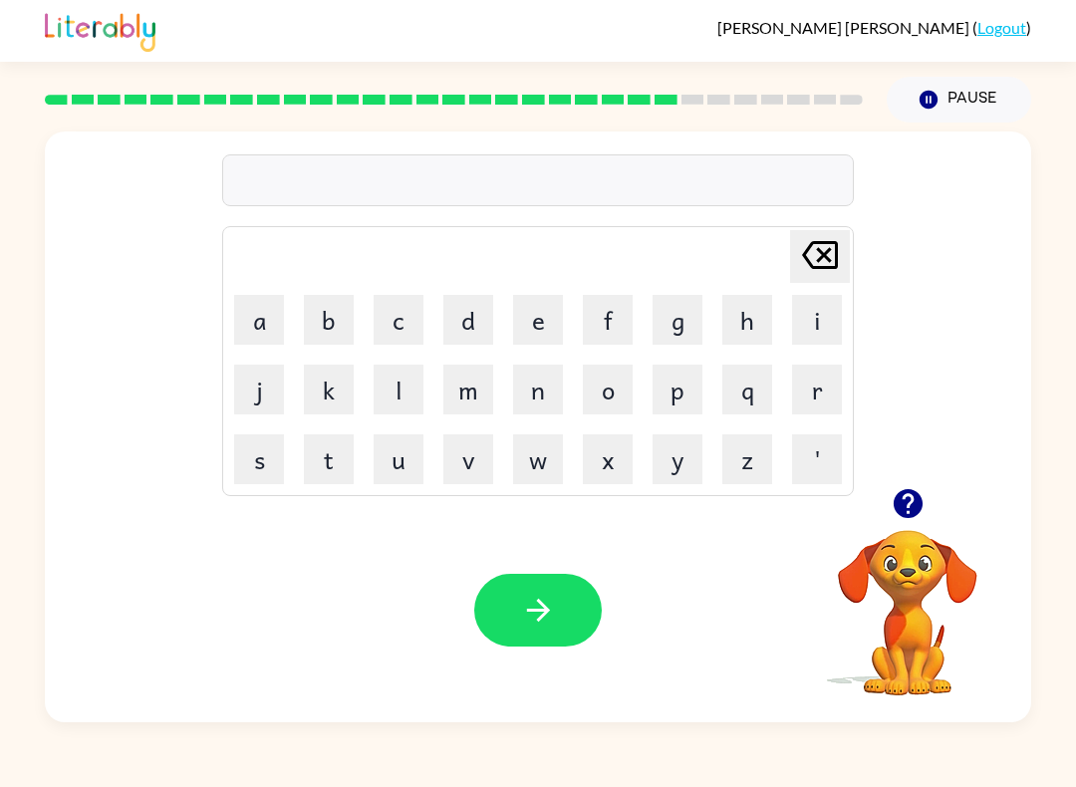
click at [417, 312] on button "c" at bounding box center [399, 320] width 50 height 50
click at [613, 393] on button "o" at bounding box center [608, 390] width 50 height 50
click at [537, 383] on button "n" at bounding box center [538, 390] width 50 height 50
click at [419, 307] on button "c" at bounding box center [399, 320] width 50 height 50
click at [406, 373] on button "l" at bounding box center [399, 390] width 50 height 50
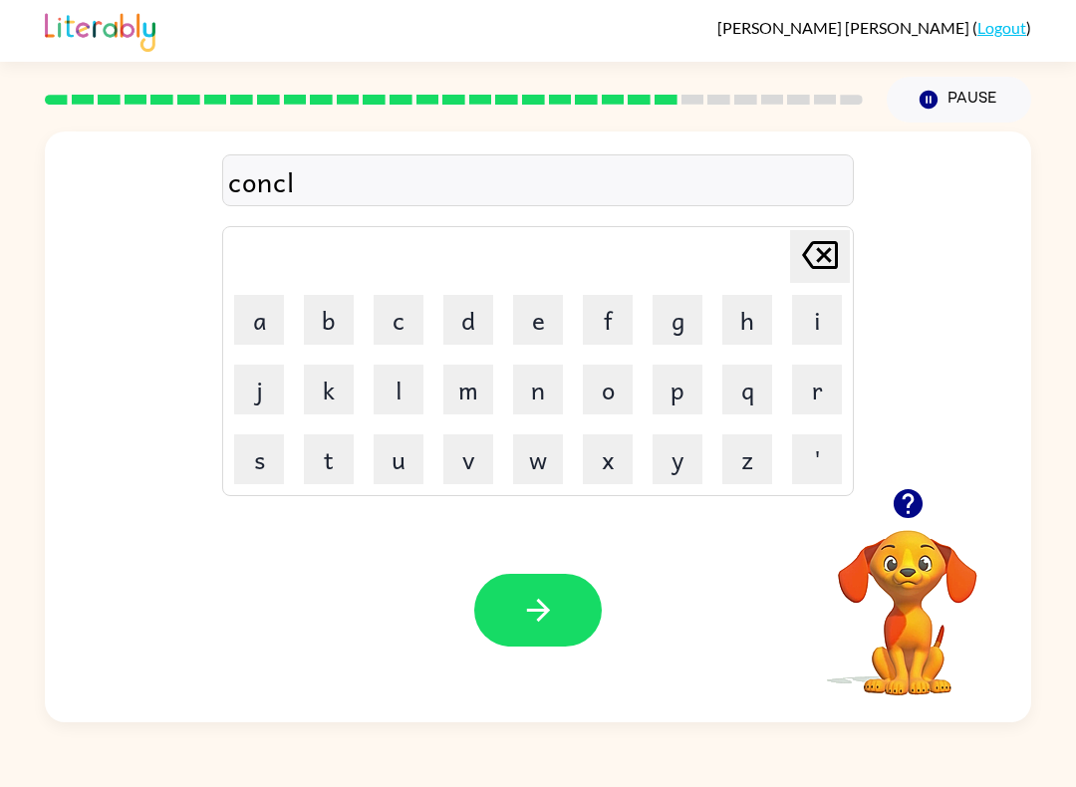
click at [391, 481] on button "u" at bounding box center [399, 459] width 50 height 50
click at [470, 318] on button "d" at bounding box center [468, 320] width 50 height 50
click at [405, 308] on button "c" at bounding box center [399, 320] width 50 height 50
click at [816, 249] on icon "[PERSON_NAME] last character input" at bounding box center [820, 255] width 48 height 48
click at [549, 327] on button "e" at bounding box center [538, 320] width 50 height 50
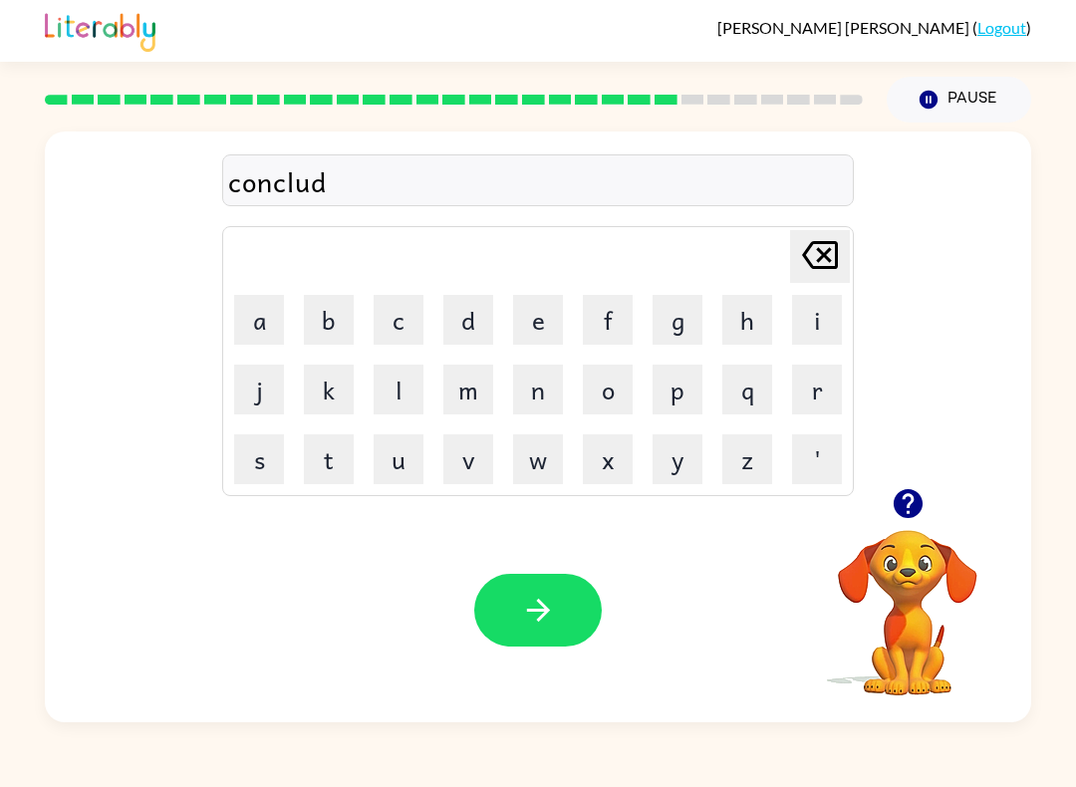
click at [475, 320] on button "d" at bounding box center [468, 320] width 50 height 50
click at [905, 512] on icon "button" at bounding box center [907, 503] width 29 height 29
click at [553, 607] on icon "button" at bounding box center [538, 610] width 35 height 35
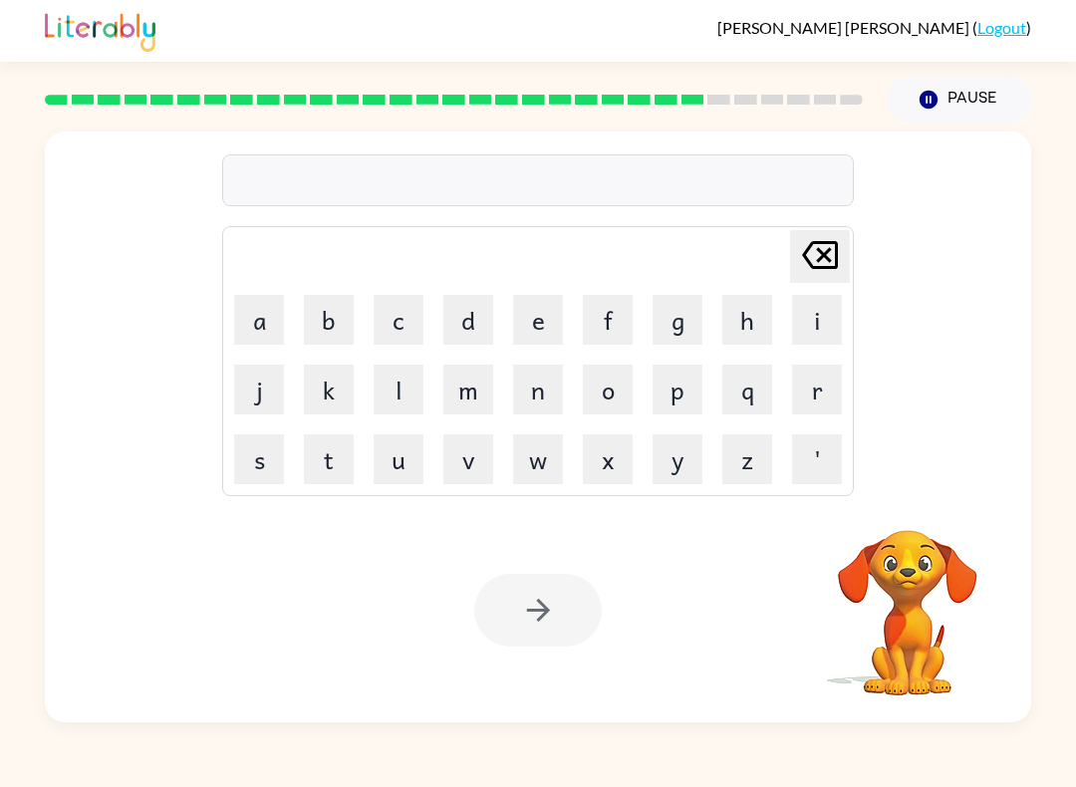
click at [916, 589] on video "Your browser must support playing .mp4 files to use Literably. Please try using…" at bounding box center [907, 598] width 199 height 199
click at [408, 321] on button "c" at bounding box center [399, 320] width 50 height 50
click at [249, 310] on button "a" at bounding box center [259, 320] width 50 height 50
click at [330, 450] on button "t" at bounding box center [329, 459] width 50 height 50
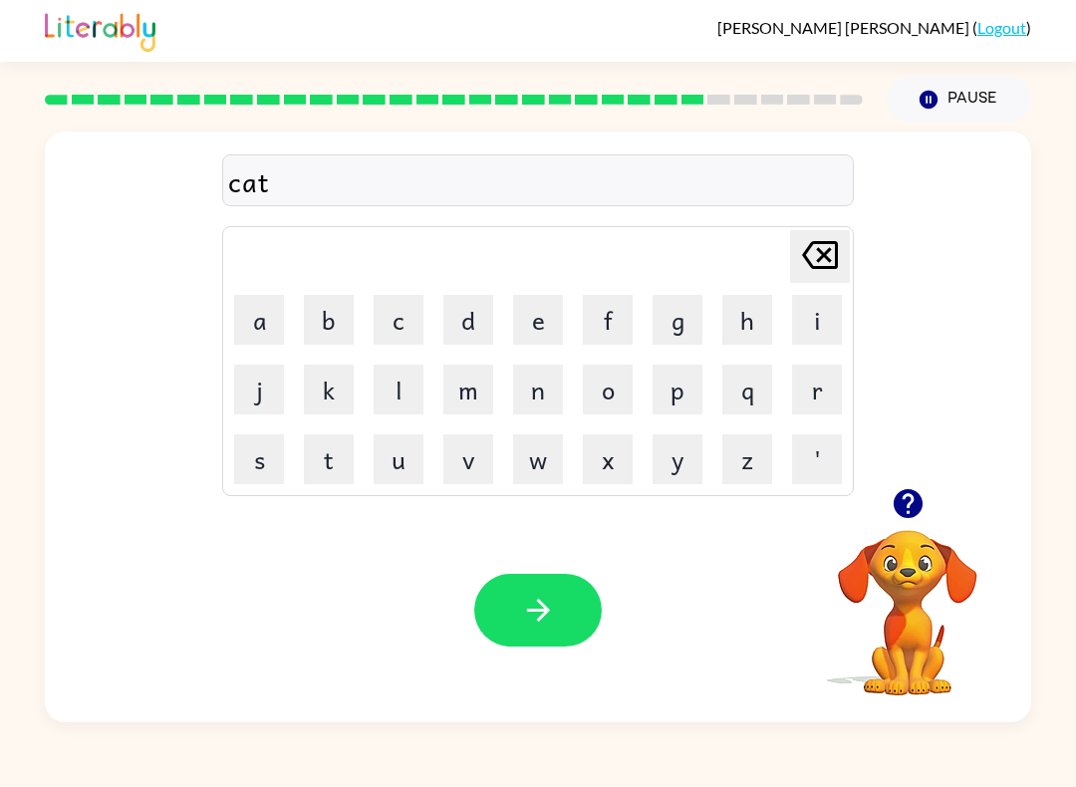
click at [613, 318] on button "f" at bounding box center [608, 320] width 50 height 50
click at [822, 316] on button "i" at bounding box center [817, 320] width 50 height 50
click at [263, 468] on button "s" at bounding box center [259, 459] width 50 height 50
click at [738, 333] on button "h" at bounding box center [747, 320] width 50 height 50
click at [570, 593] on button "button" at bounding box center [538, 610] width 128 height 73
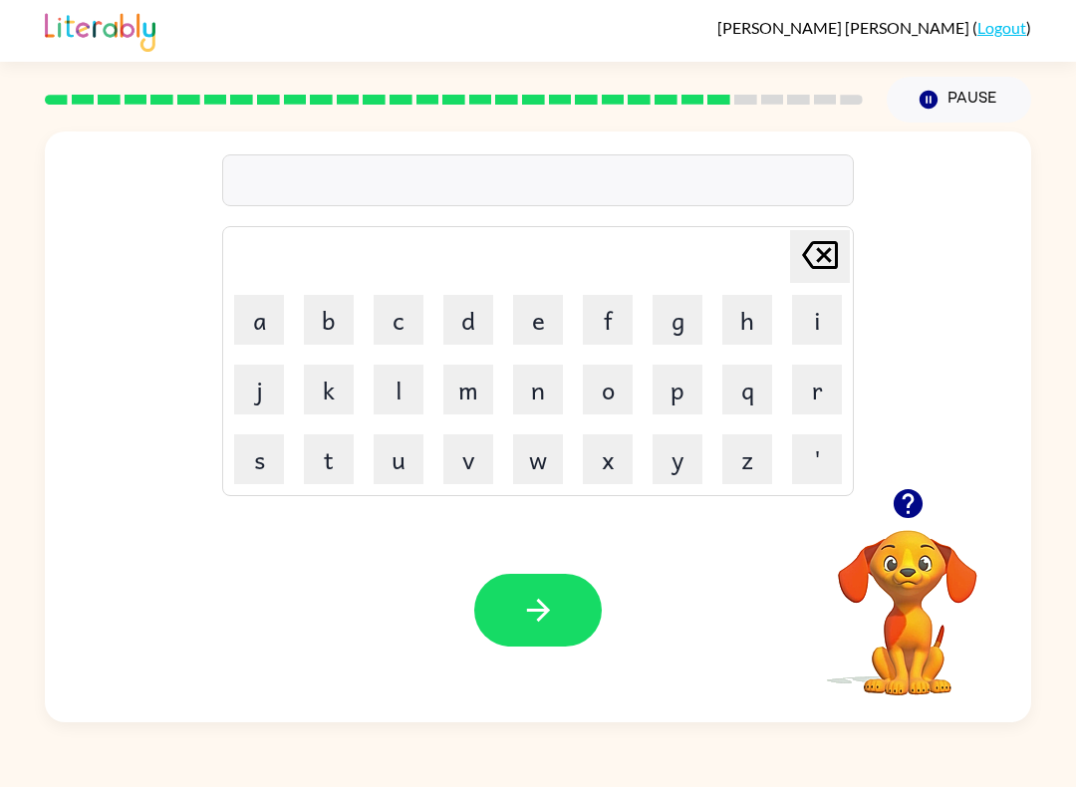
click at [617, 401] on button "o" at bounding box center [608, 390] width 50 height 50
click at [471, 447] on button "v" at bounding box center [468, 459] width 50 height 50
click at [543, 320] on button "e" at bounding box center [538, 320] width 50 height 50
click at [826, 381] on button "r" at bounding box center [817, 390] width 50 height 50
click at [336, 460] on button "t" at bounding box center [329, 459] width 50 height 50
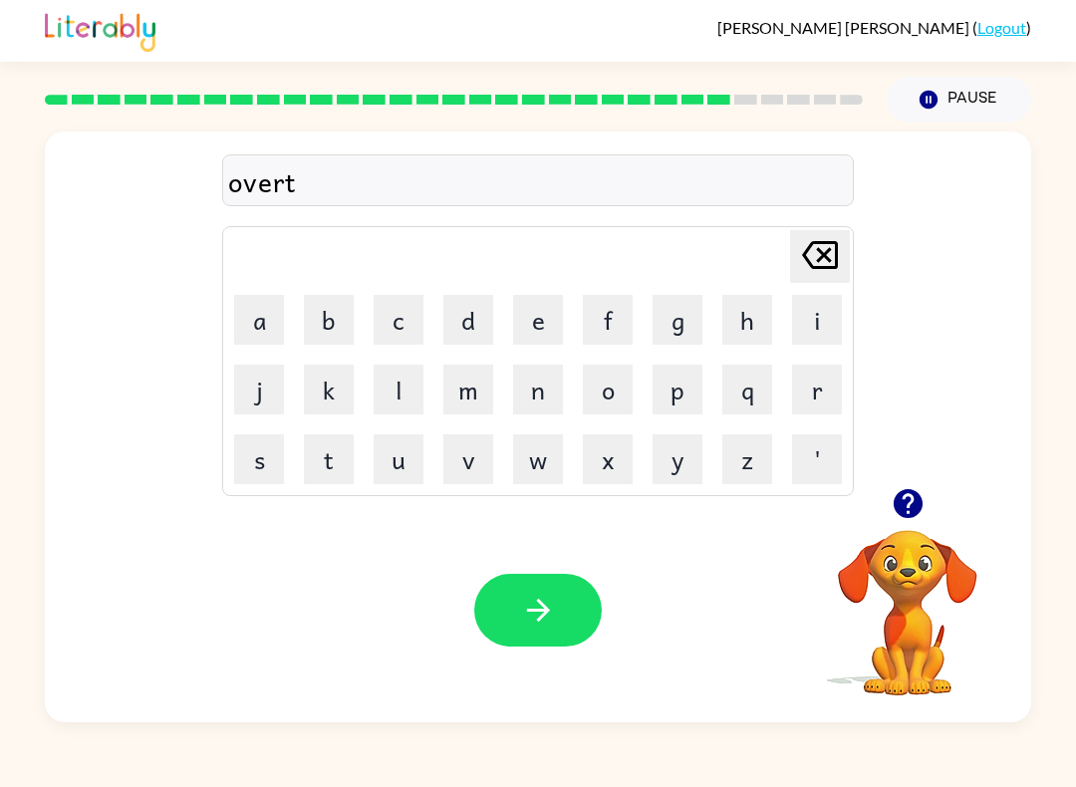
click at [825, 322] on button "i" at bounding box center [817, 320] width 50 height 50
click at [473, 398] on button "m" at bounding box center [468, 390] width 50 height 50
click at [534, 304] on button "e" at bounding box center [538, 320] width 50 height 50
click at [907, 498] on icon "button" at bounding box center [907, 503] width 29 height 29
click at [564, 606] on button "button" at bounding box center [538, 610] width 128 height 73
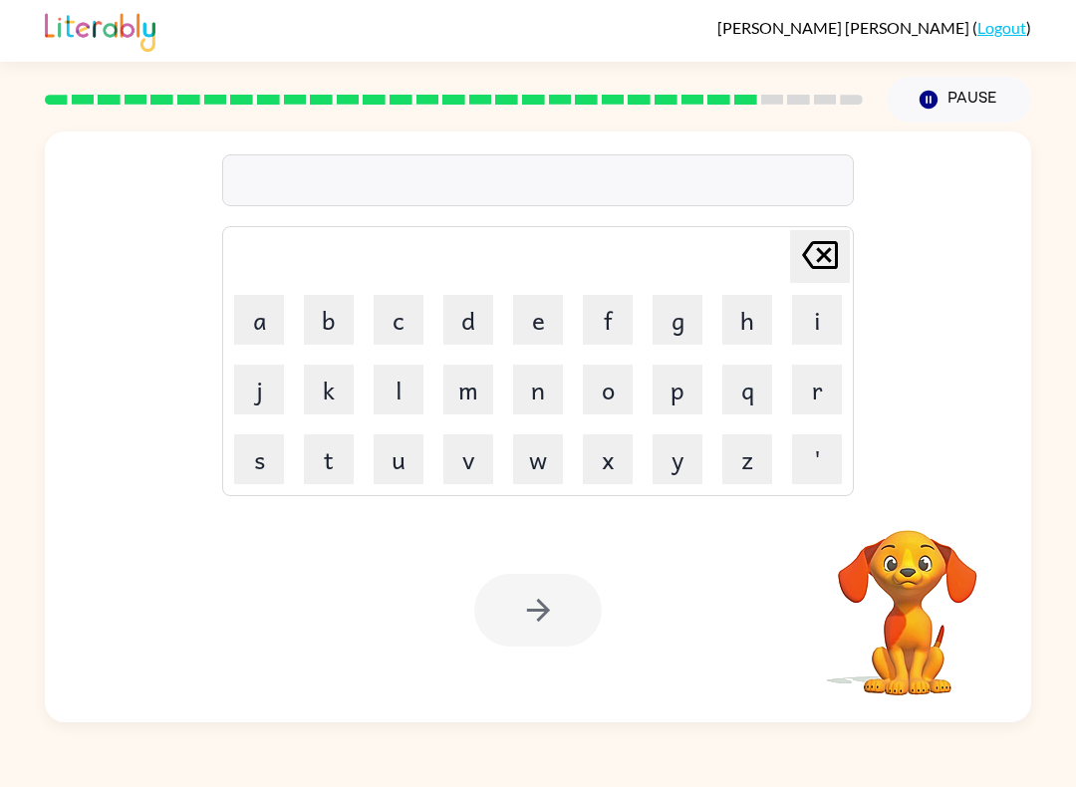
click at [678, 321] on button "g" at bounding box center [678, 320] width 50 height 50
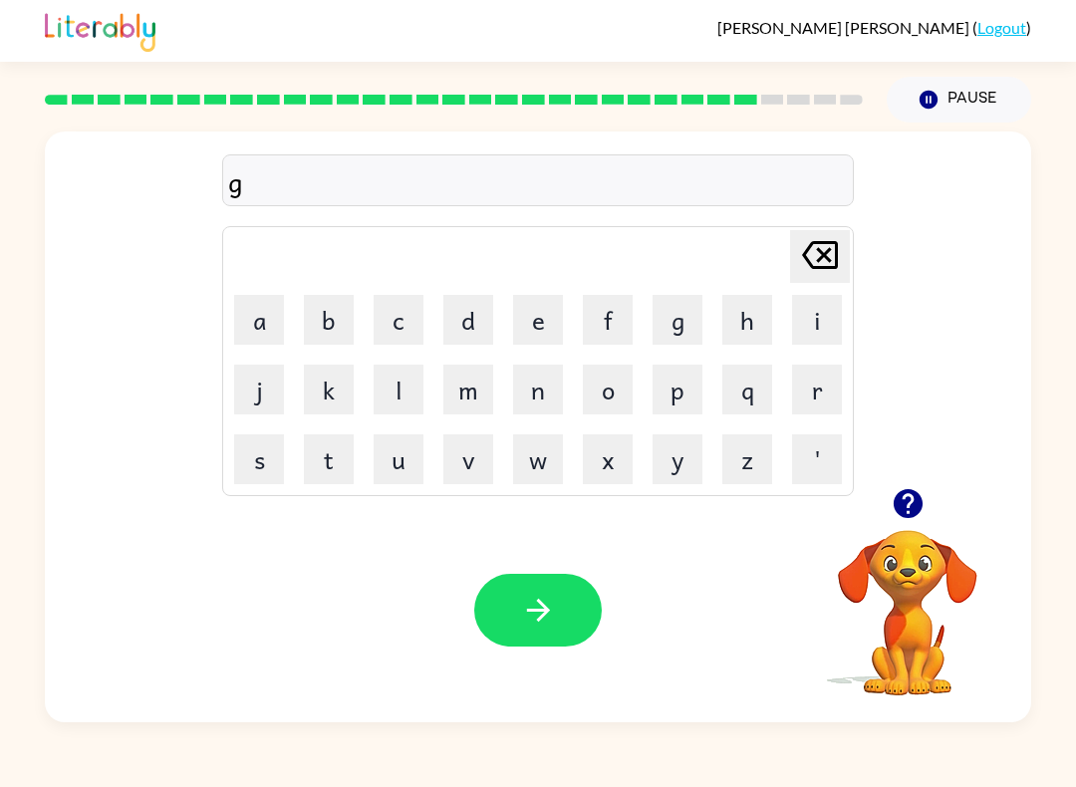
click at [410, 391] on button "l" at bounding box center [399, 390] width 50 height 50
click at [624, 398] on button "o" at bounding box center [608, 390] width 50 height 50
click at [540, 452] on button "w" at bounding box center [538, 459] width 50 height 50
click at [544, 641] on button "button" at bounding box center [538, 610] width 128 height 73
click at [545, 450] on button "w" at bounding box center [538, 459] width 50 height 50
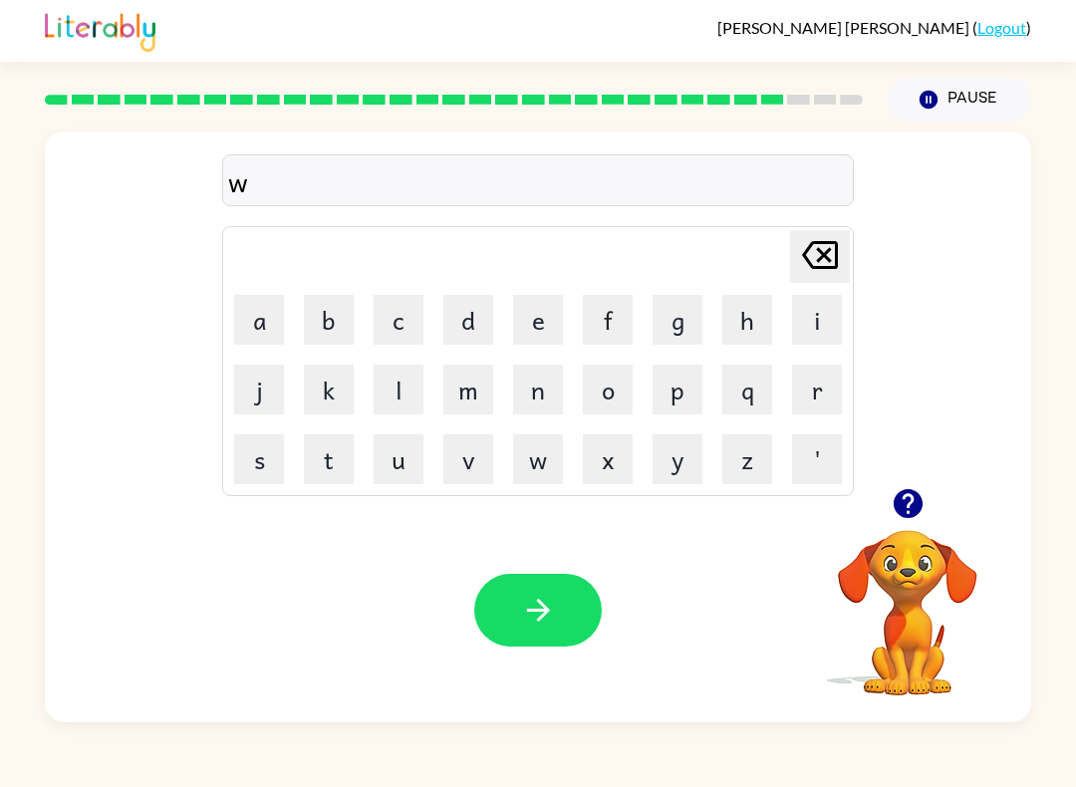
click at [821, 311] on button "i" at bounding box center [817, 320] width 50 height 50
click at [683, 394] on button "p" at bounding box center [678, 390] width 50 height 50
click at [532, 645] on button "button" at bounding box center [538, 610] width 128 height 73
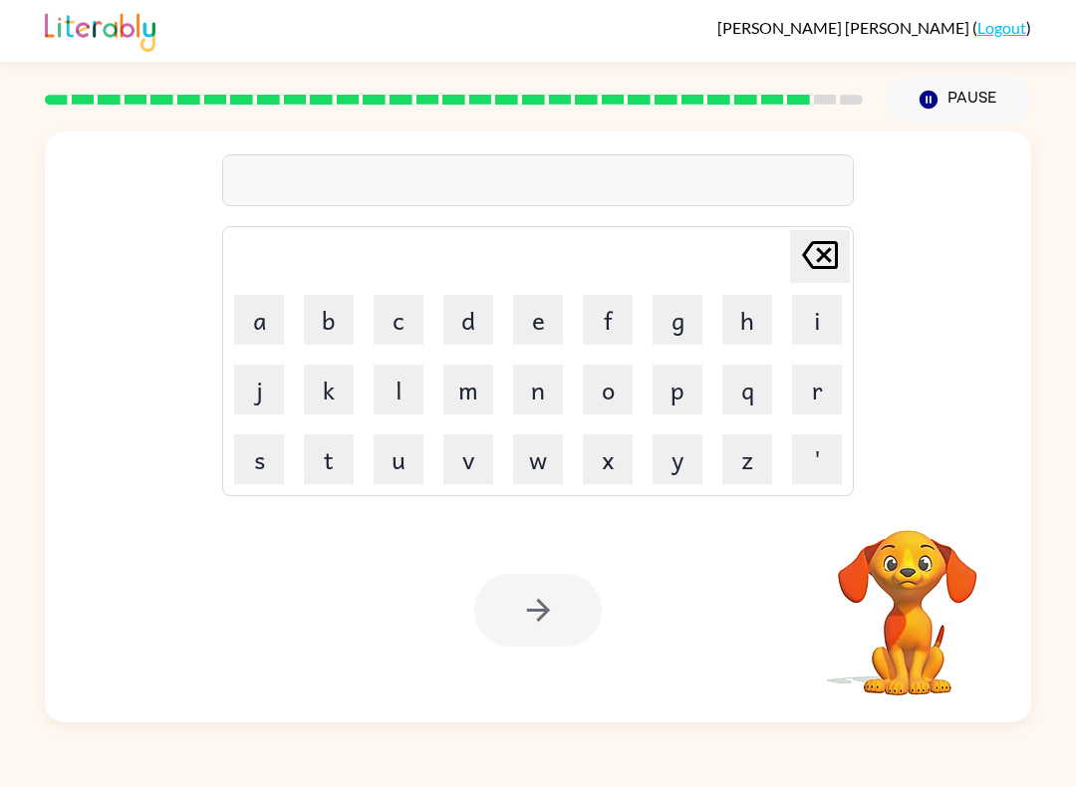
click at [281, 303] on button "a" at bounding box center [259, 320] width 50 height 50
click at [272, 467] on button "s" at bounding box center [259, 459] width 50 height 50
click at [343, 466] on button "t" at bounding box center [329, 459] width 50 height 50
click at [536, 312] on button "e" at bounding box center [538, 320] width 50 height 50
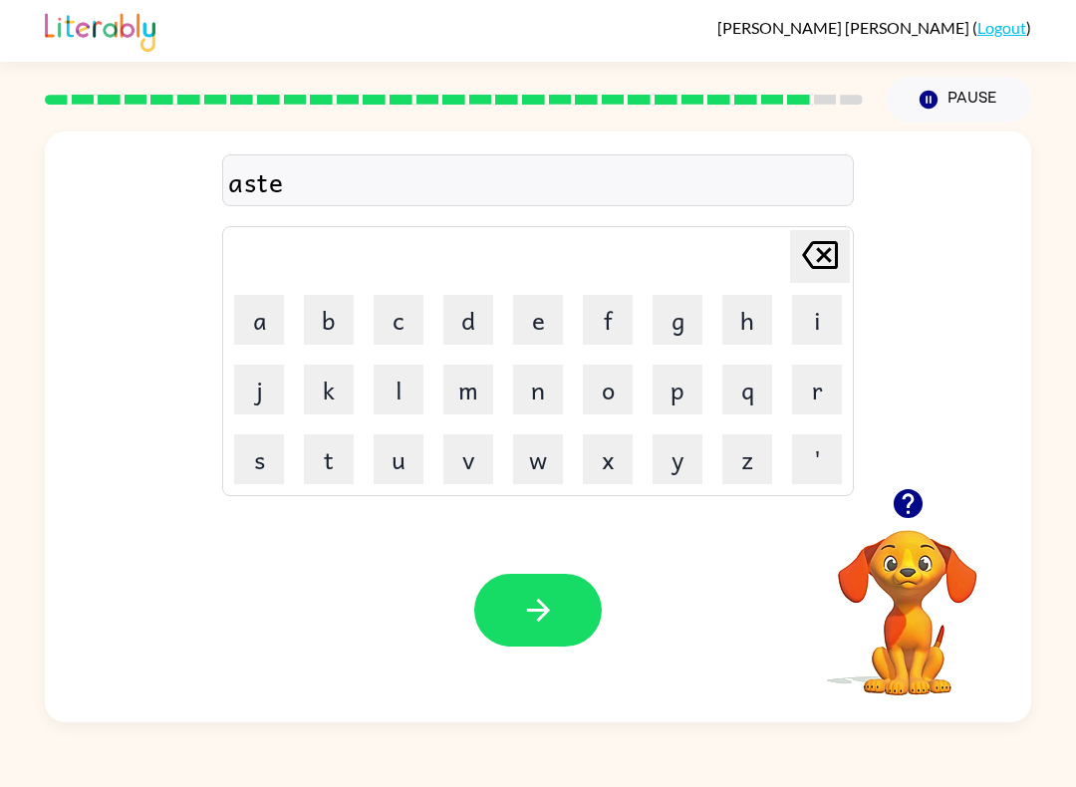
click at [824, 387] on button "r" at bounding box center [817, 390] width 50 height 50
click at [815, 313] on button "i" at bounding box center [817, 320] width 50 height 50
click at [830, 250] on icon at bounding box center [820, 255] width 36 height 28
click at [618, 403] on button "o" at bounding box center [608, 390] width 50 height 50
click at [816, 323] on button "i" at bounding box center [817, 320] width 50 height 50
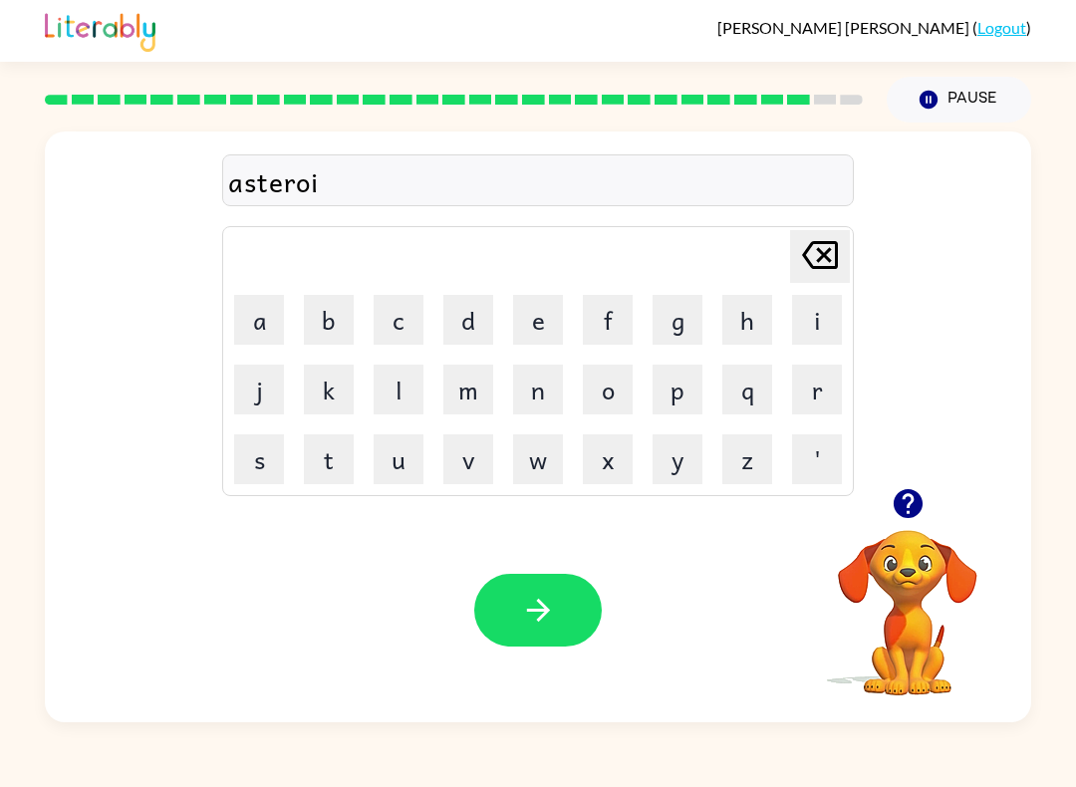
click at [469, 309] on button "d" at bounding box center [468, 320] width 50 height 50
click at [550, 620] on icon "button" at bounding box center [538, 610] width 35 height 35
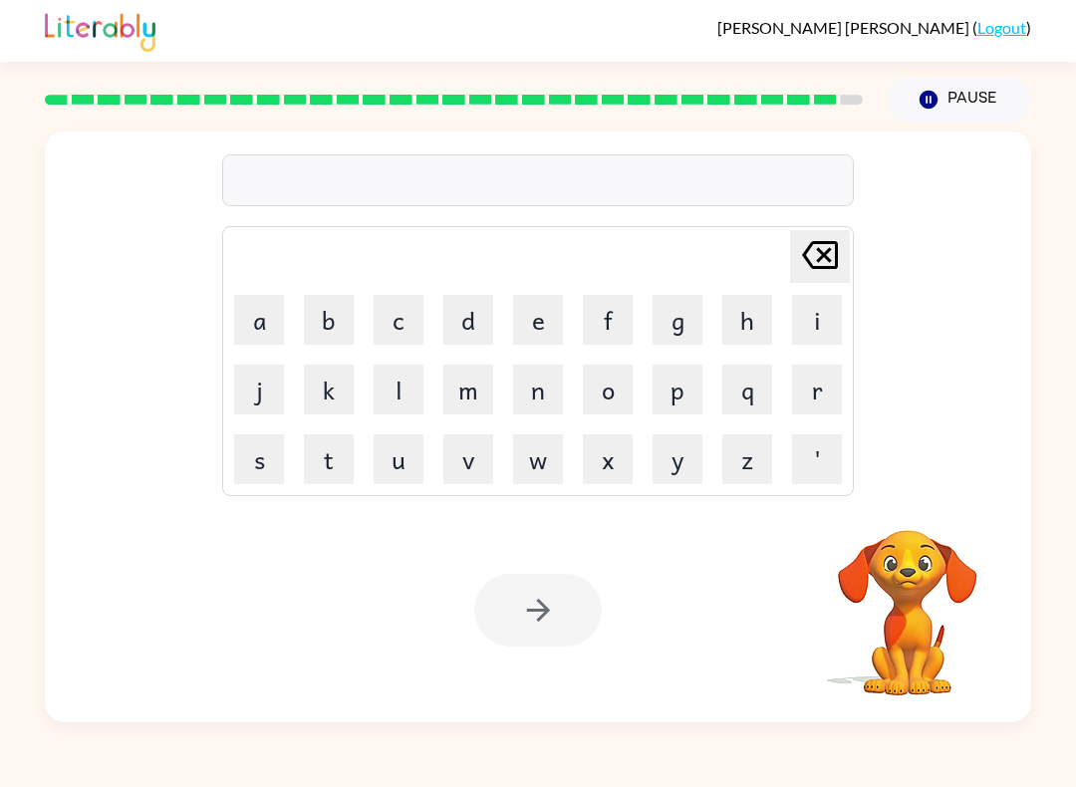
click at [480, 394] on button "m" at bounding box center [468, 390] width 50 height 50
click at [259, 321] on button "a" at bounding box center [259, 320] width 50 height 50
click at [267, 446] on button "s" at bounding box center [259, 459] width 50 height 50
click at [330, 466] on button "t" at bounding box center [329, 459] width 50 height 50
click at [533, 315] on button "e" at bounding box center [538, 320] width 50 height 50
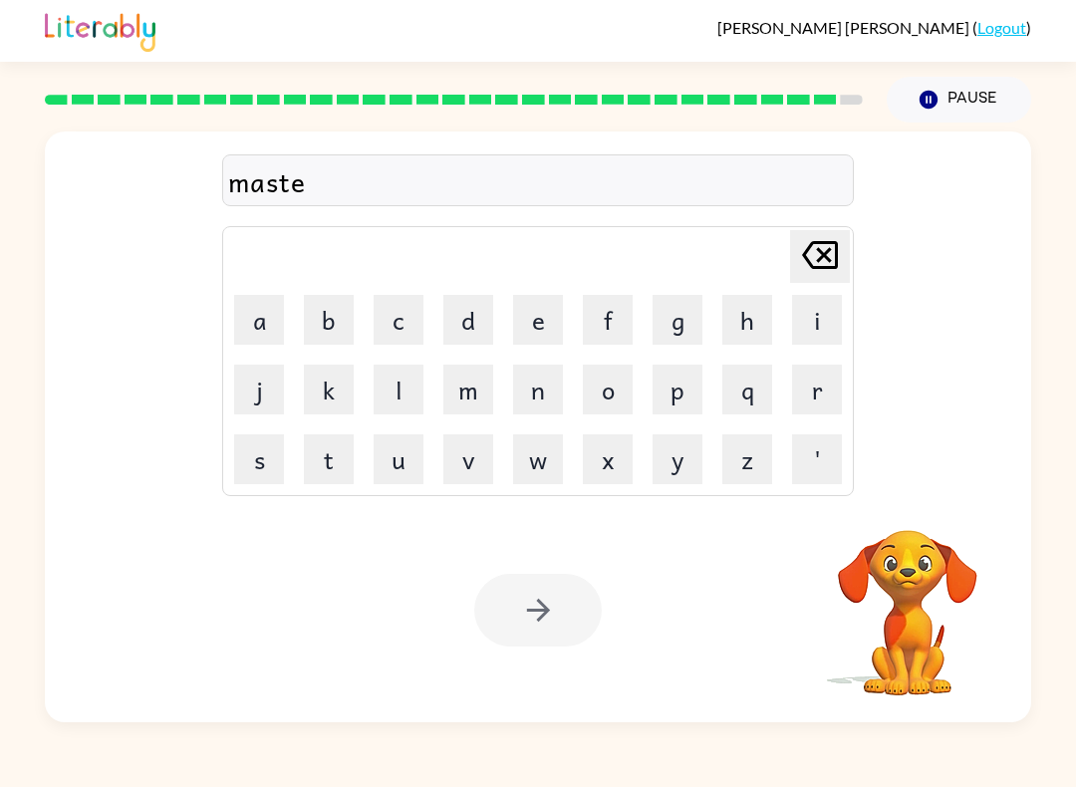
click at [808, 389] on button "r" at bounding box center [817, 390] width 50 height 50
click at [674, 400] on button "p" at bounding box center [678, 390] width 50 height 50
click at [816, 317] on button "i" at bounding box center [817, 320] width 50 height 50
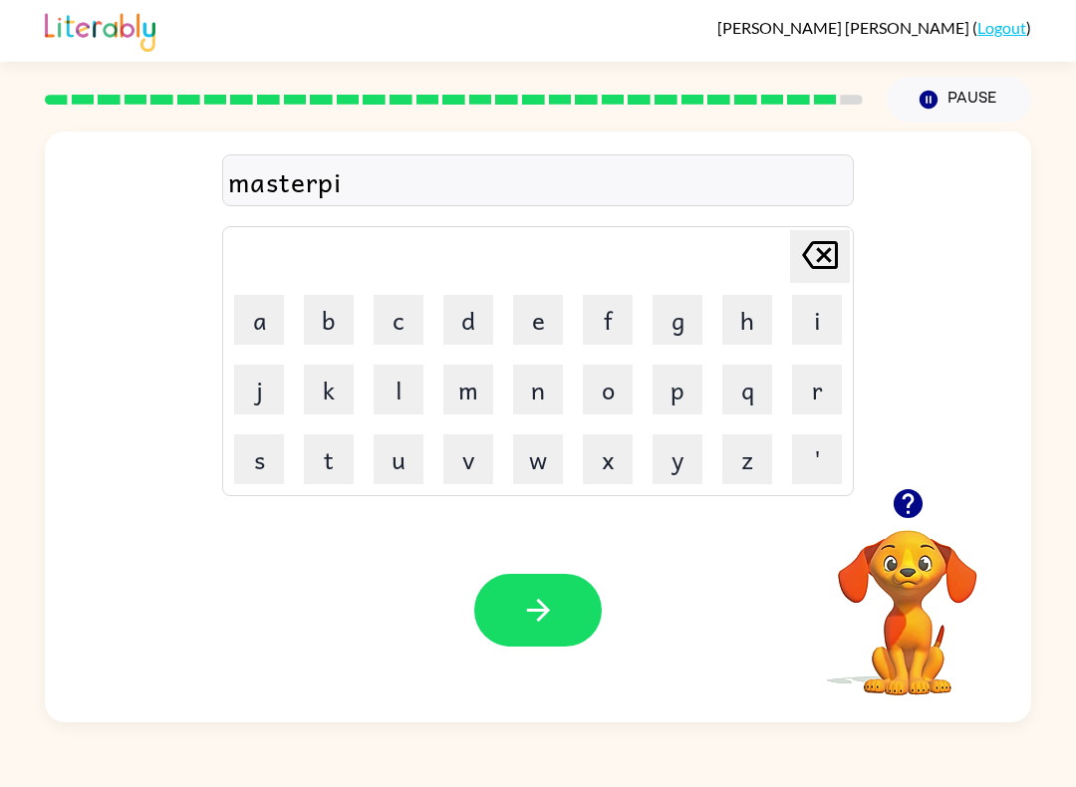
click at [540, 313] on button "e" at bounding box center [538, 320] width 50 height 50
click at [409, 316] on button "c" at bounding box center [399, 320] width 50 height 50
click at [535, 312] on button "e" at bounding box center [538, 320] width 50 height 50
click at [564, 611] on button "button" at bounding box center [538, 610] width 128 height 73
